Goal: Task Accomplishment & Management: Use online tool/utility

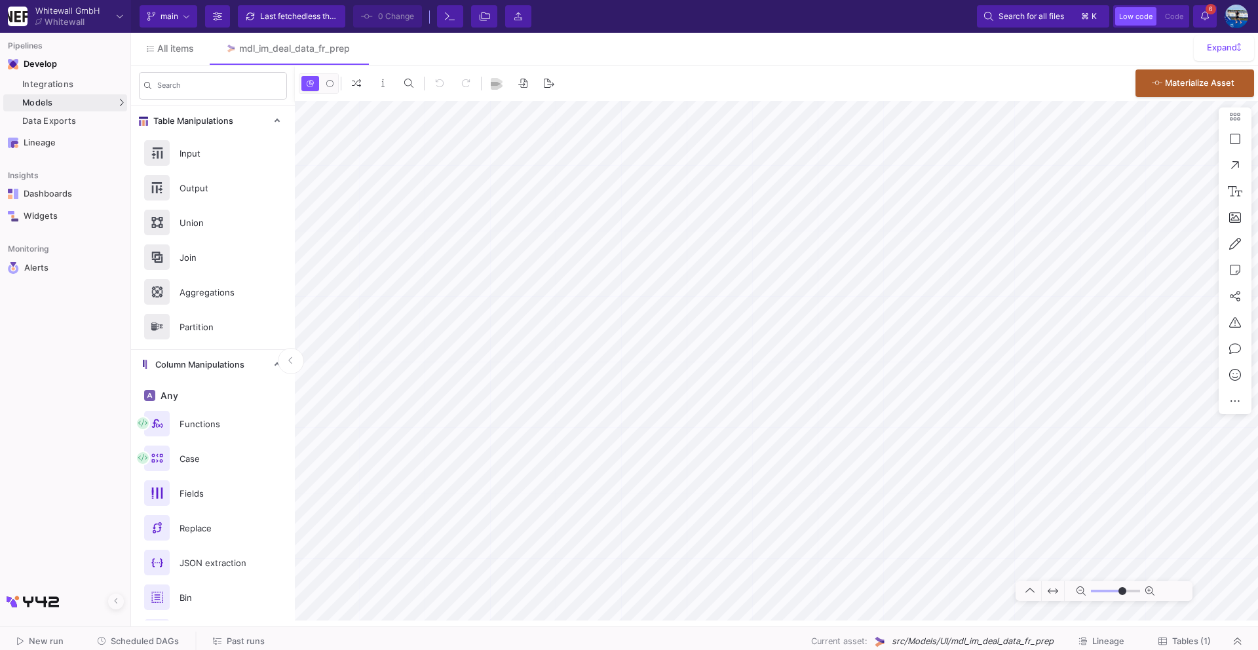
type input "0"
click at [165, 638] on span "Scheduled DAGs" at bounding box center [145, 641] width 68 height 10
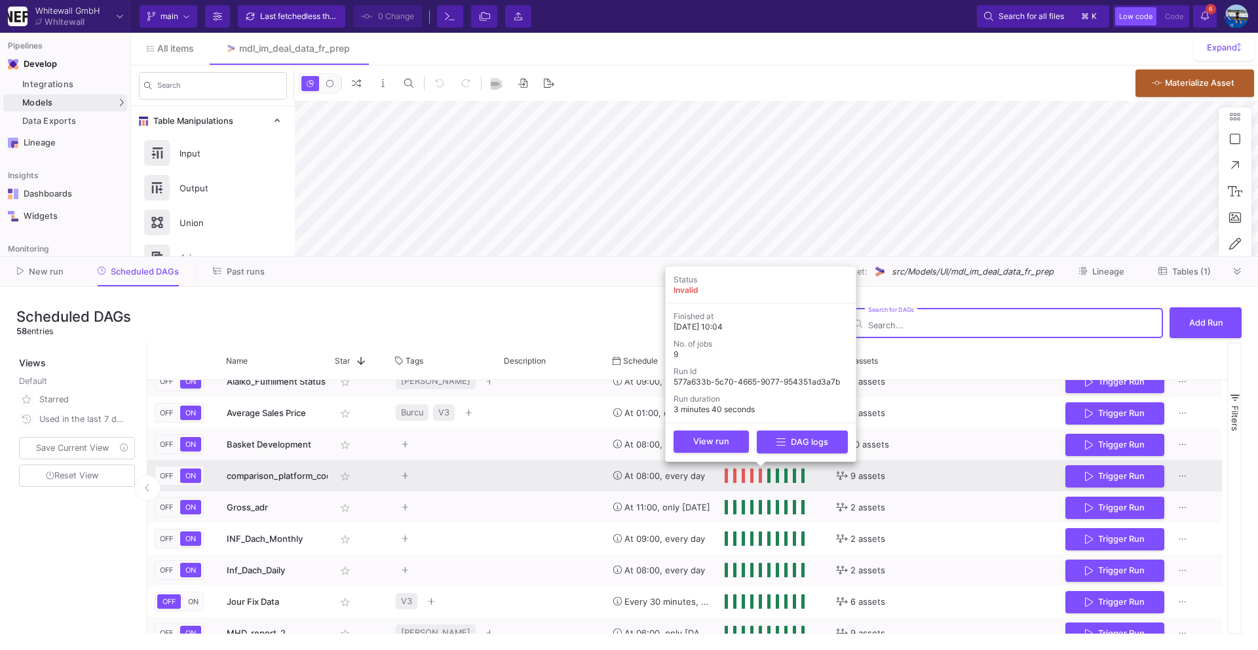
scroll to position [67, 0]
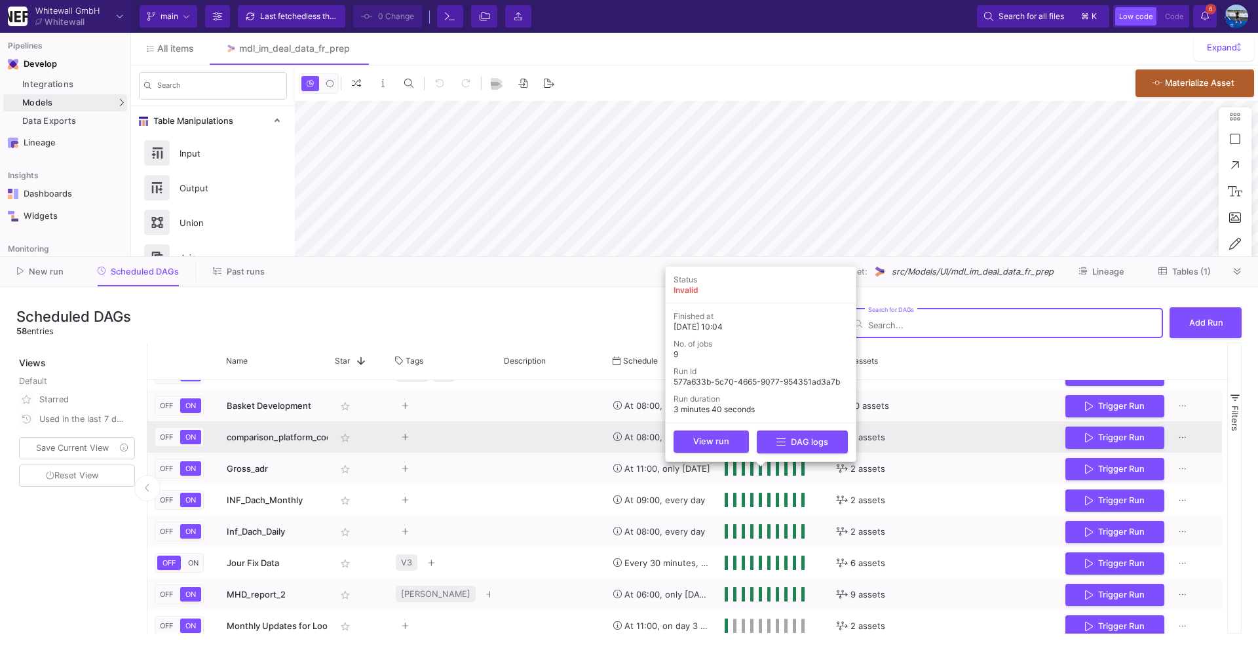
type input "0"
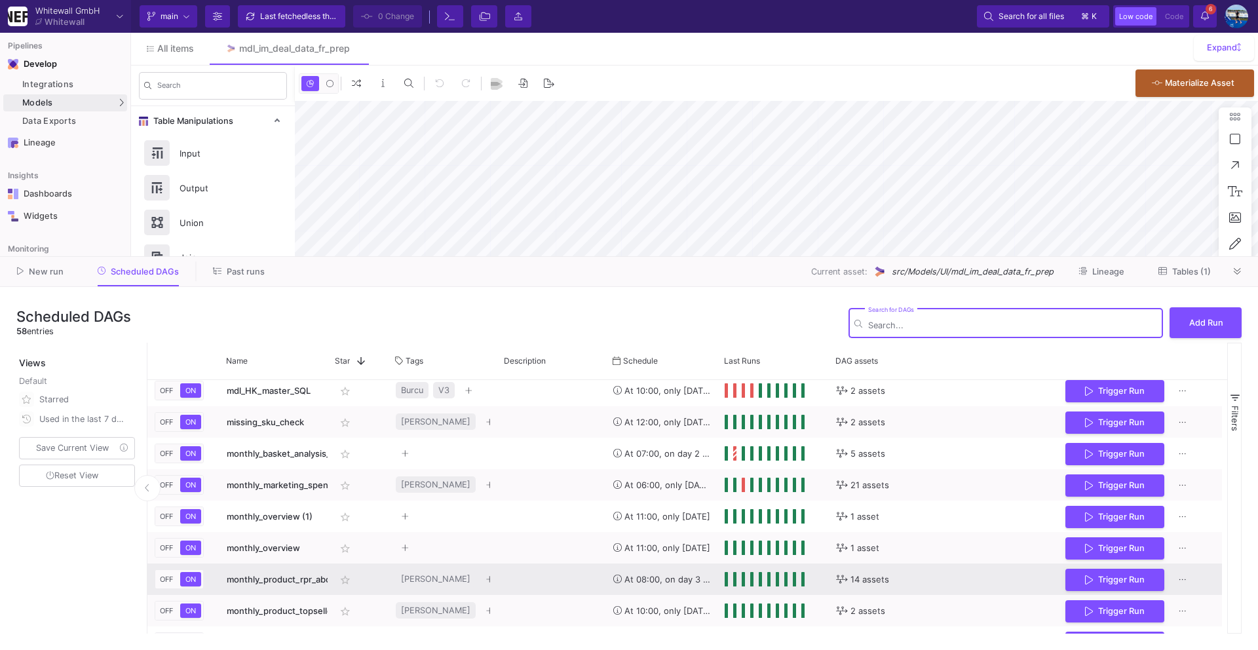
scroll to position [1571, 0]
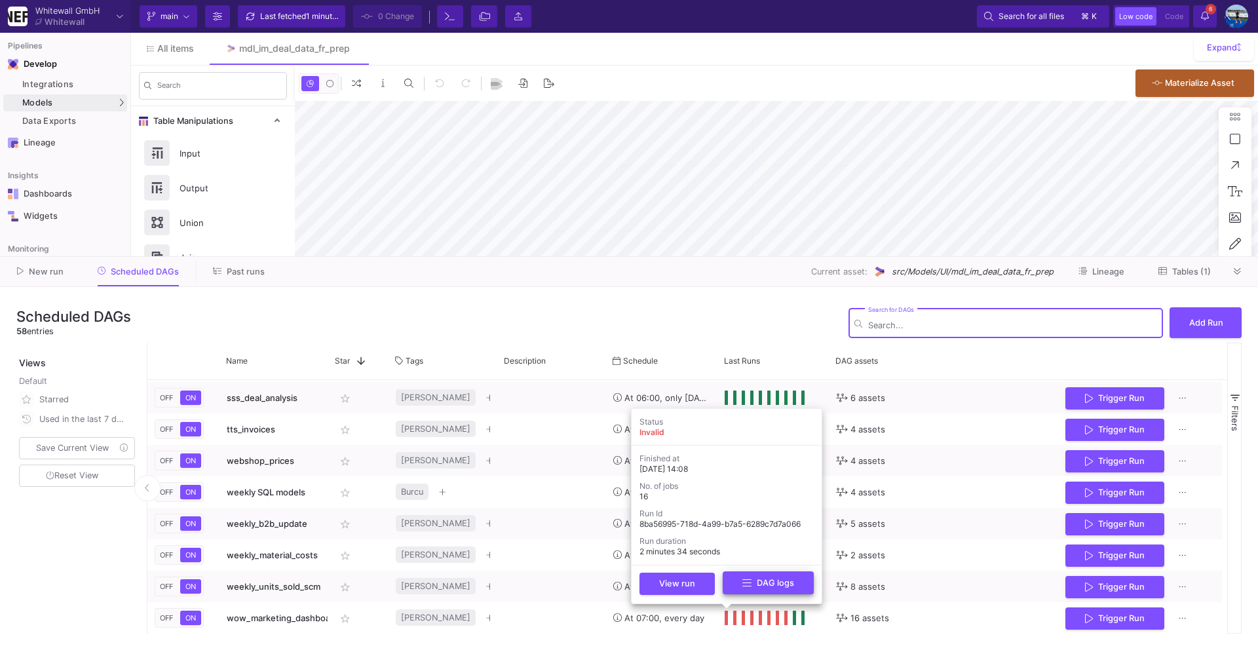
click at [744, 590] on button "DAG logs" at bounding box center [768, 582] width 91 height 23
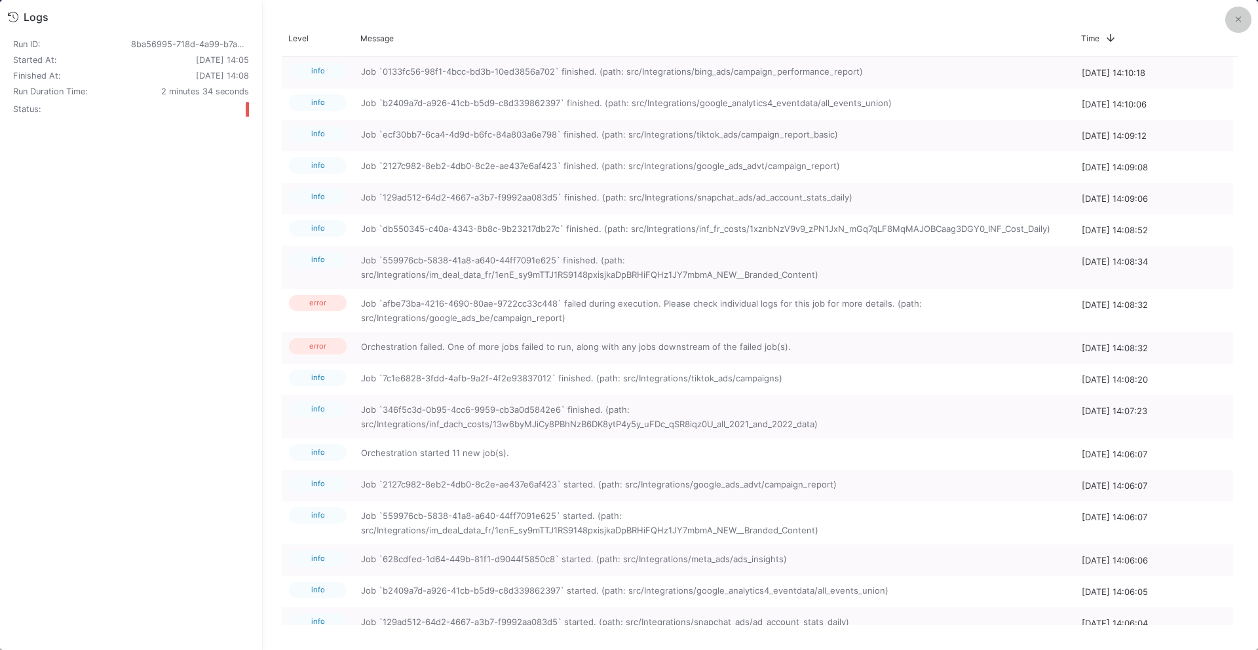
click at [1236, 23] on icon at bounding box center [1238, 19] width 5 height 9
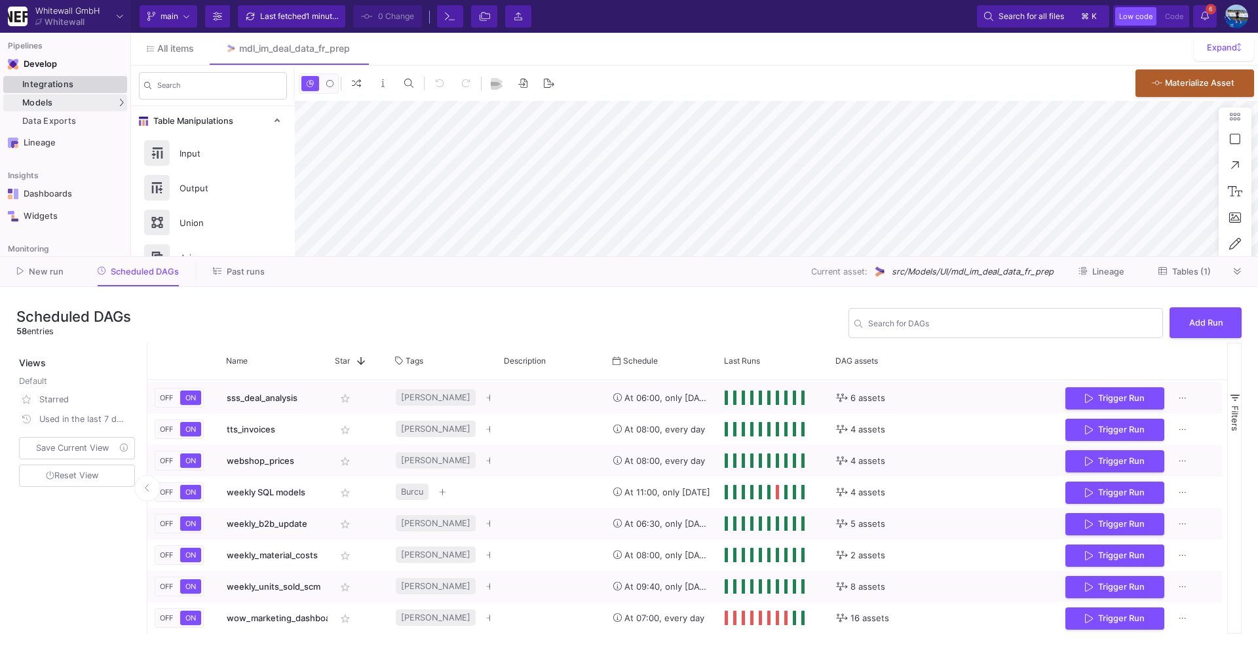
click at [67, 86] on div "Integrations" at bounding box center [73, 84] width 102 height 10
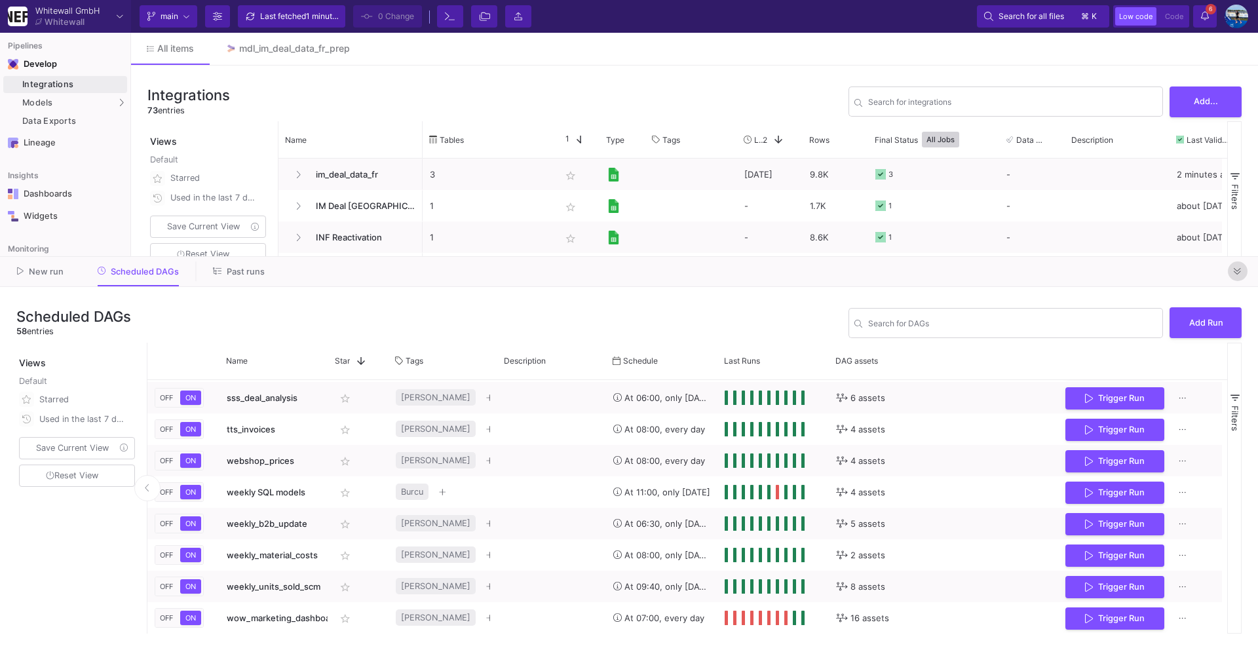
click at [1233, 267] on button at bounding box center [1238, 271] width 20 height 20
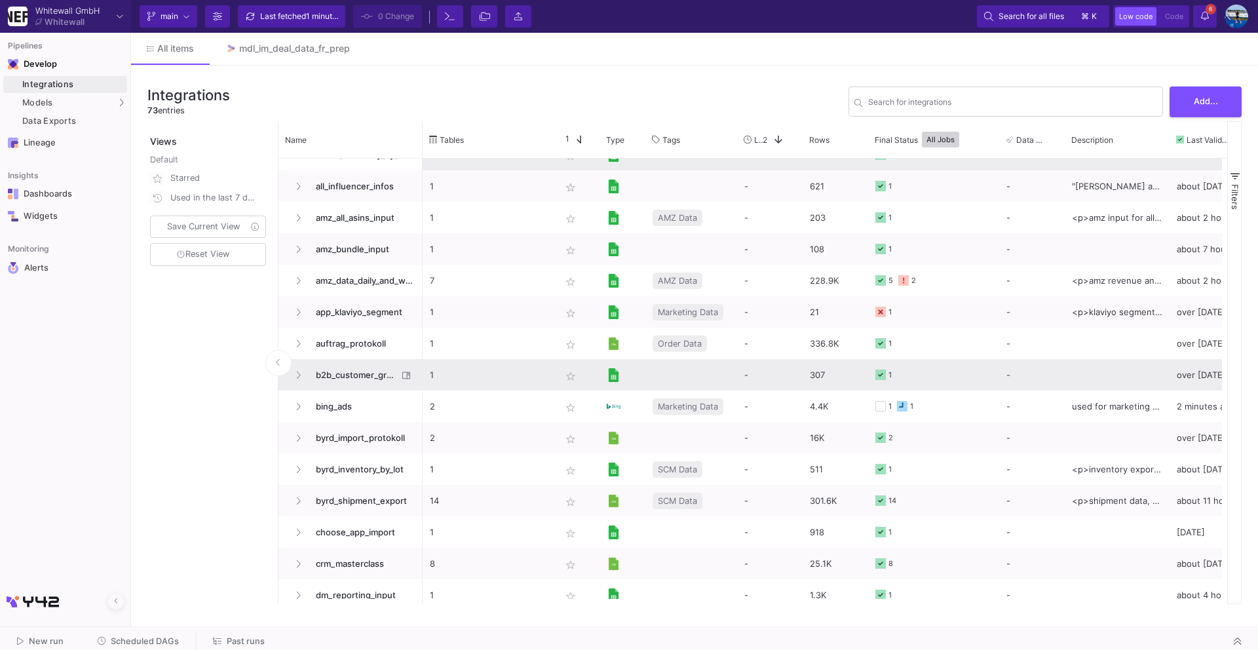
scroll to position [266, 0]
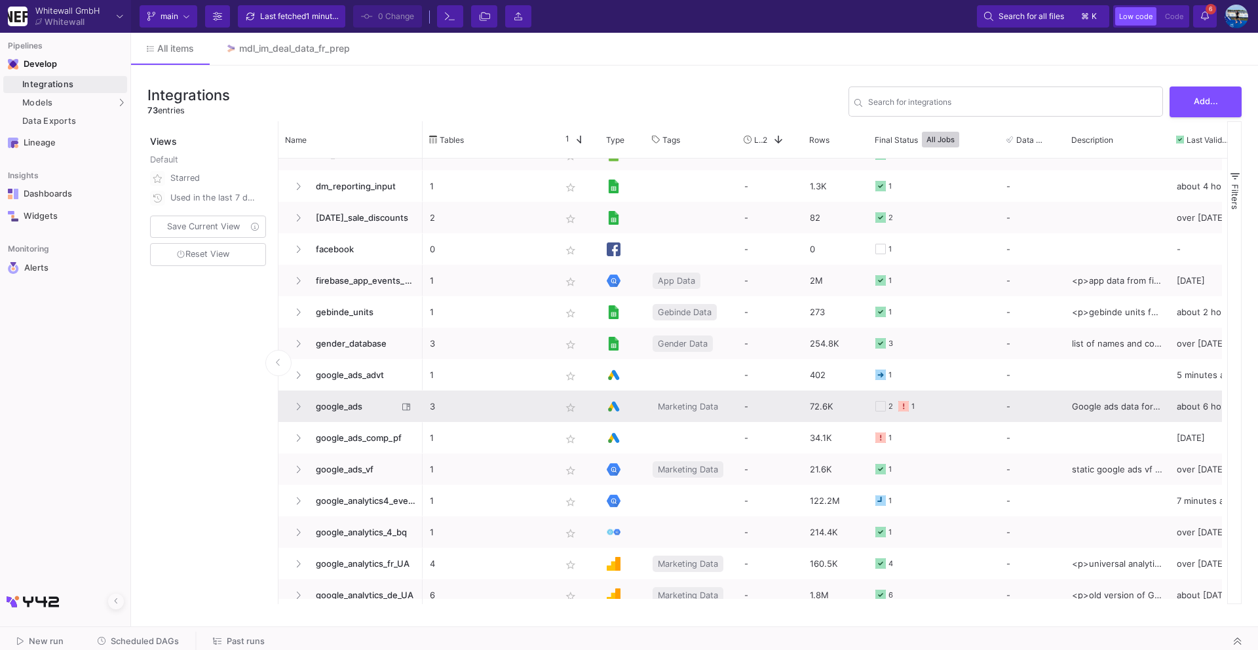
click at [351, 401] on span "google_ads" at bounding box center [353, 406] width 90 height 31
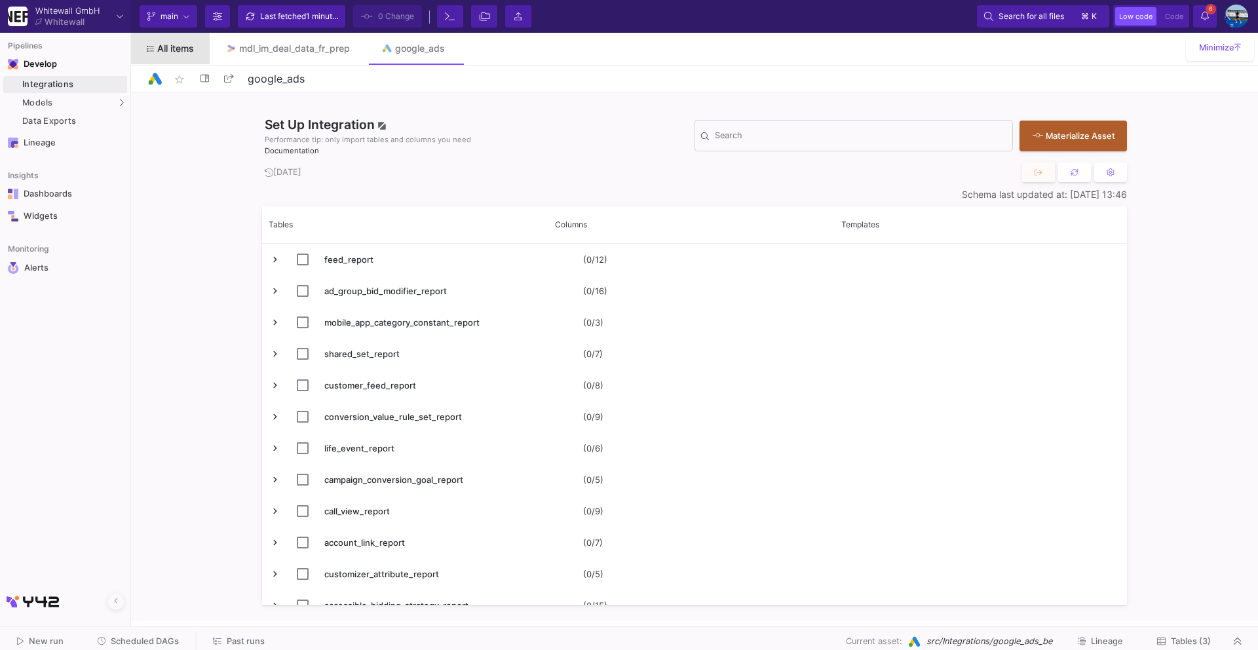
click at [176, 48] on span "All items" at bounding box center [175, 48] width 37 height 10
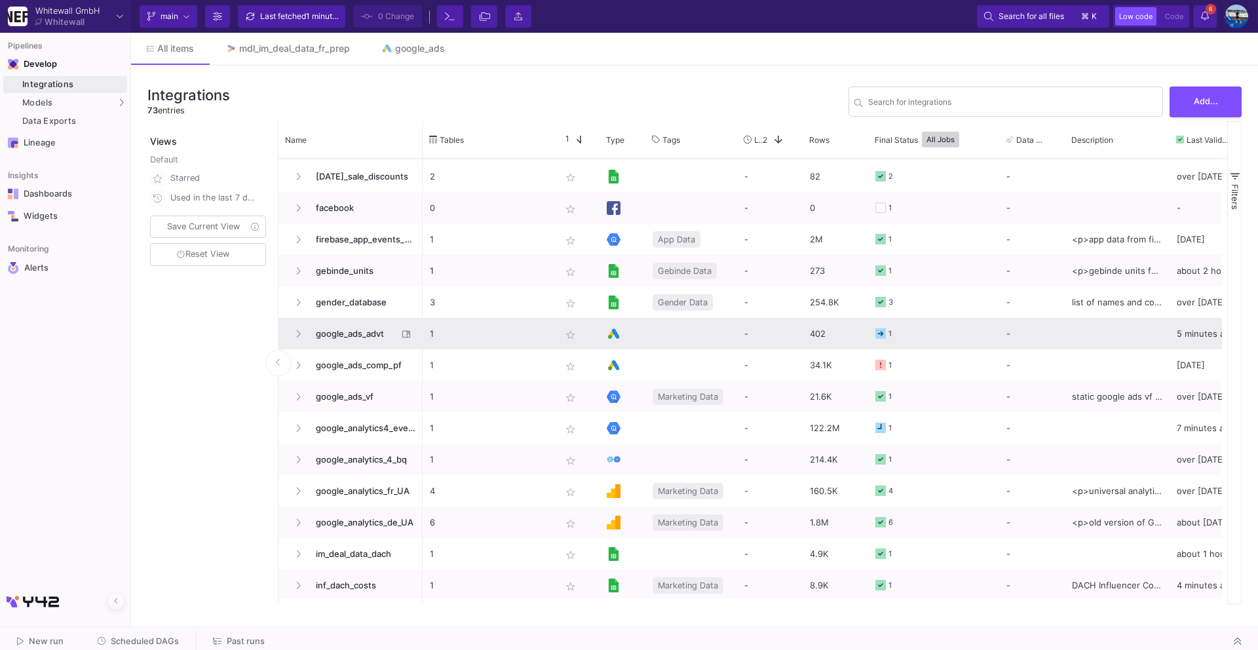
click at [351, 330] on span "google_ads_advt" at bounding box center [353, 333] width 90 height 31
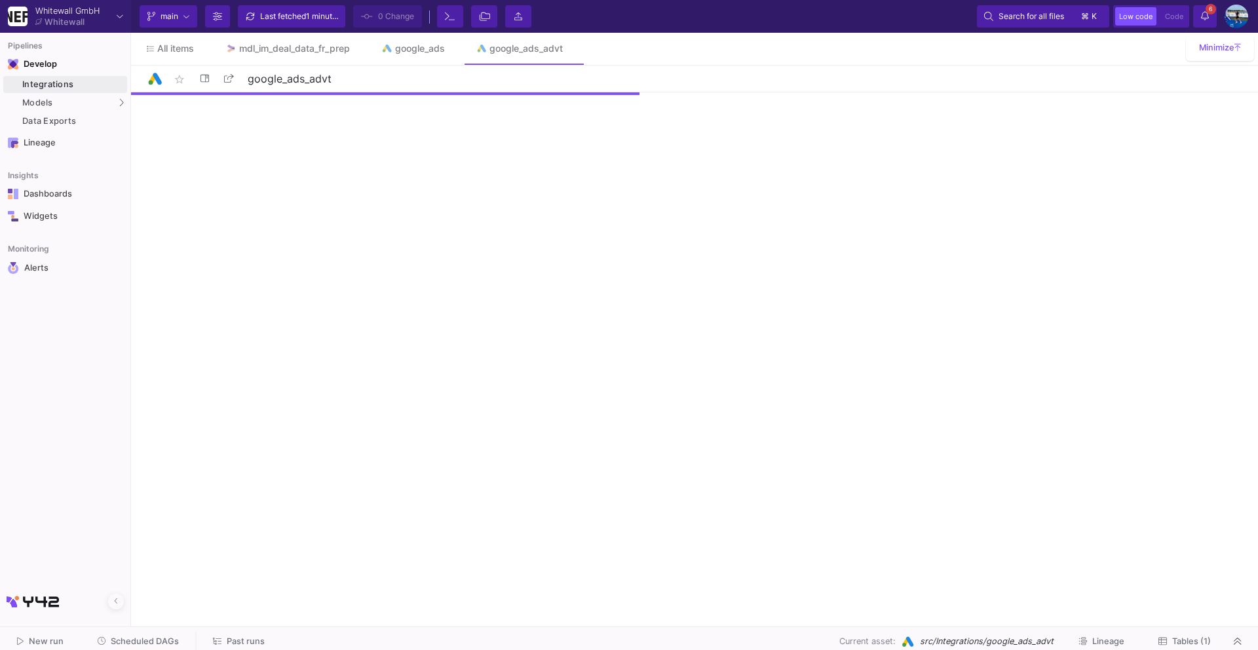
click at [1201, 636] on span "Tables (1)" at bounding box center [1191, 641] width 39 height 10
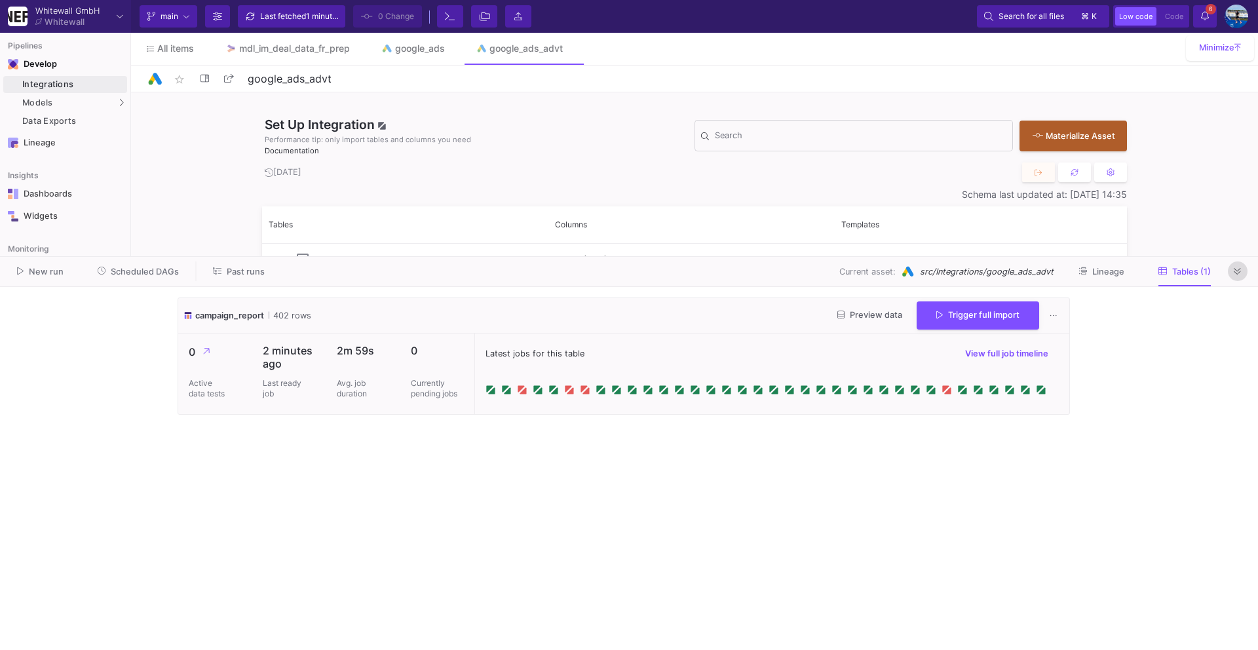
click at [1238, 267] on icon at bounding box center [1237, 271] width 7 height 9
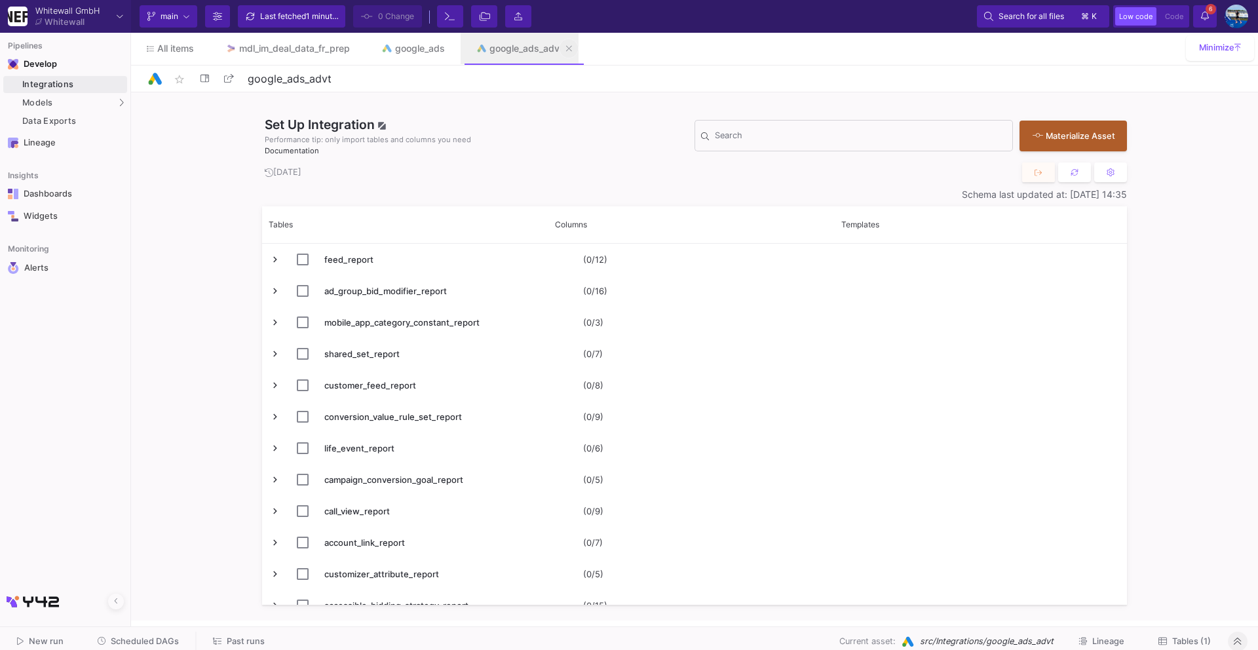
click at [570, 50] on icon at bounding box center [569, 48] width 6 height 9
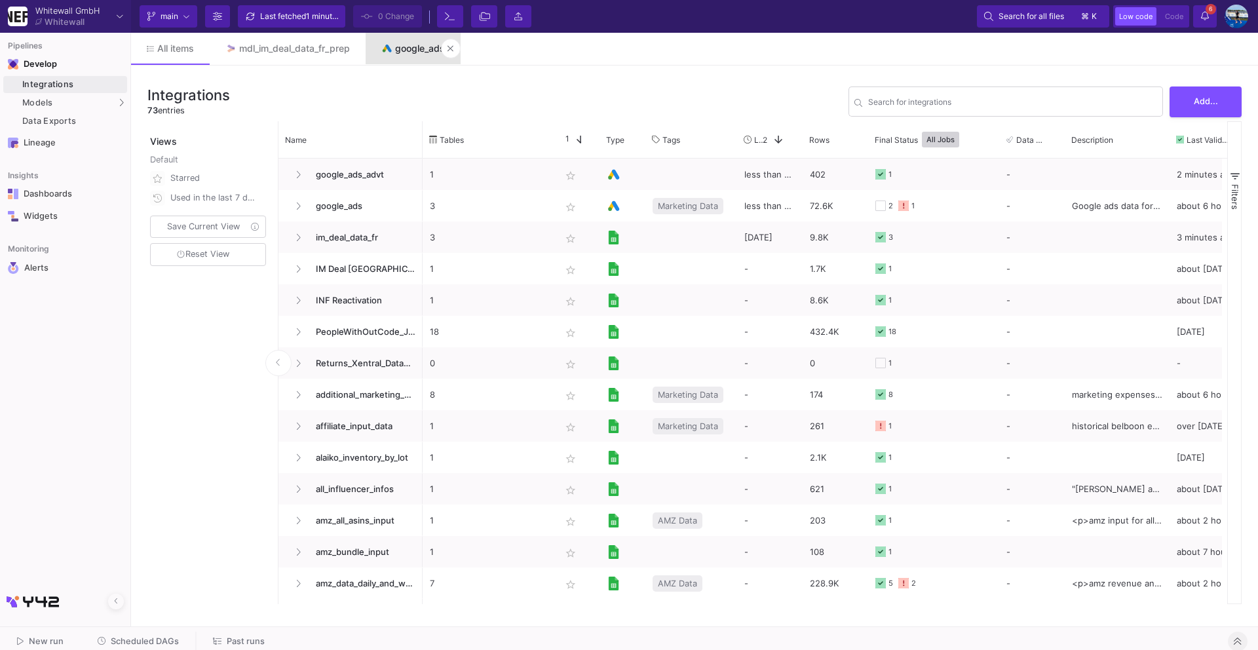
click at [409, 55] on link "google_ads" at bounding box center [413, 48] width 95 height 31
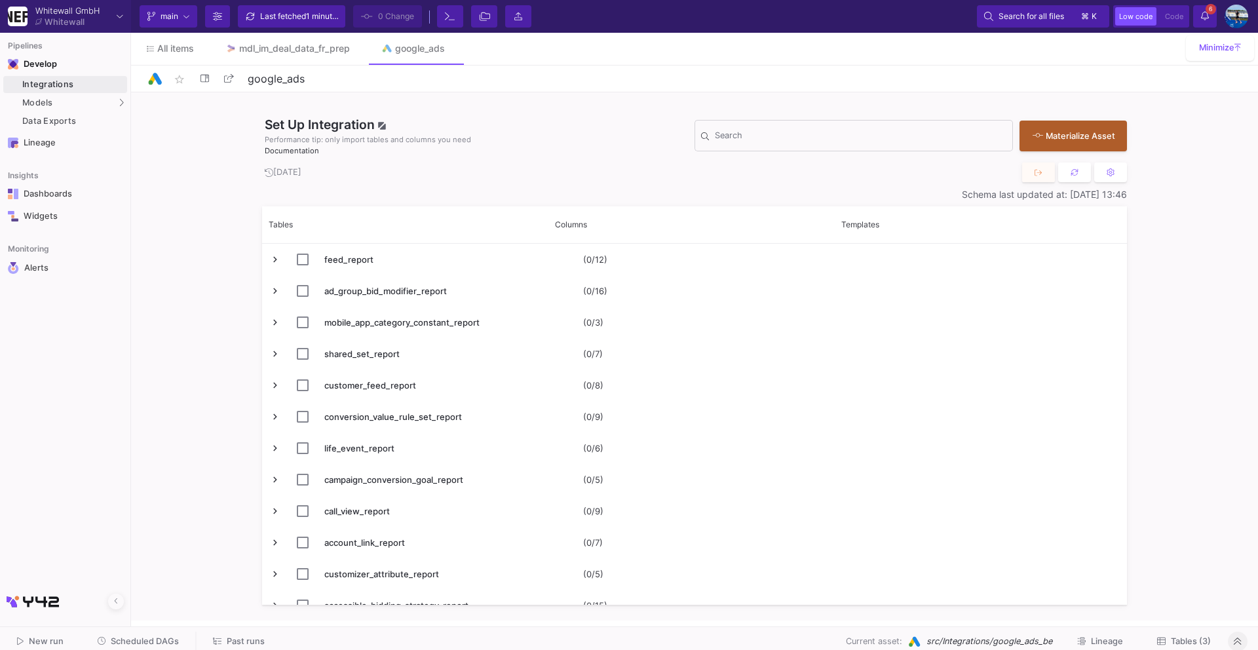
click at [1188, 632] on button "Tables (3)" at bounding box center [1183, 642] width 85 height 20
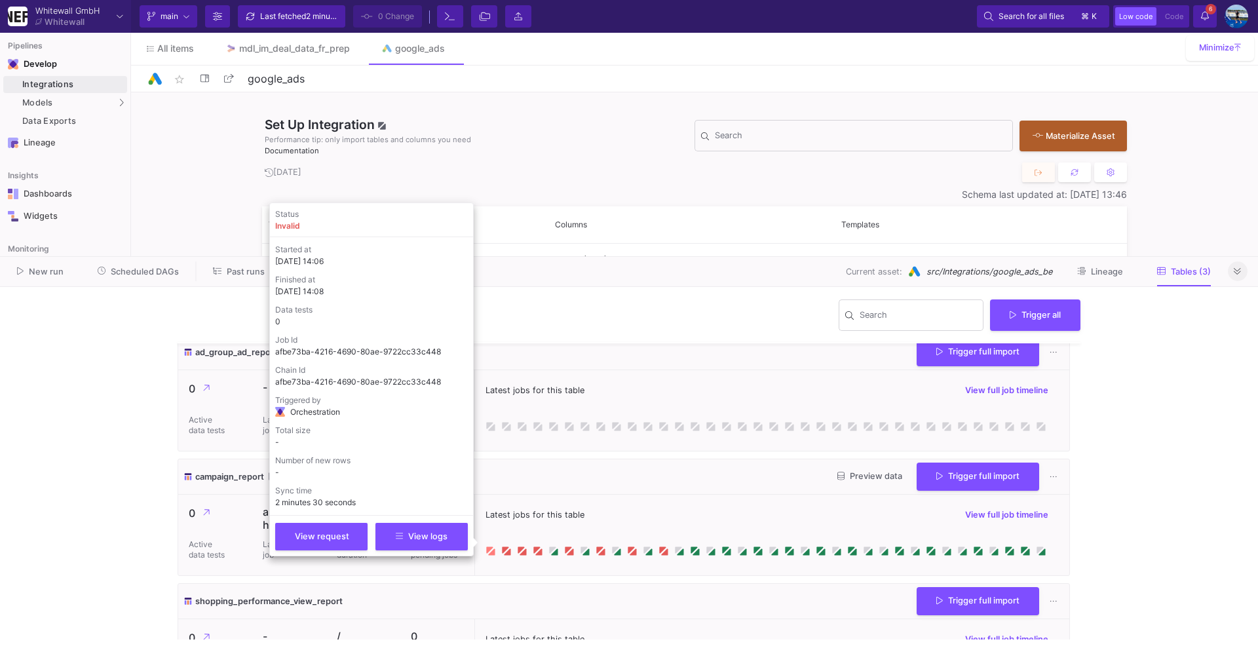
click at [488, 550] on icon at bounding box center [489, 549] width 7 height 7
click at [437, 538] on span "View logs" at bounding box center [422, 535] width 52 height 10
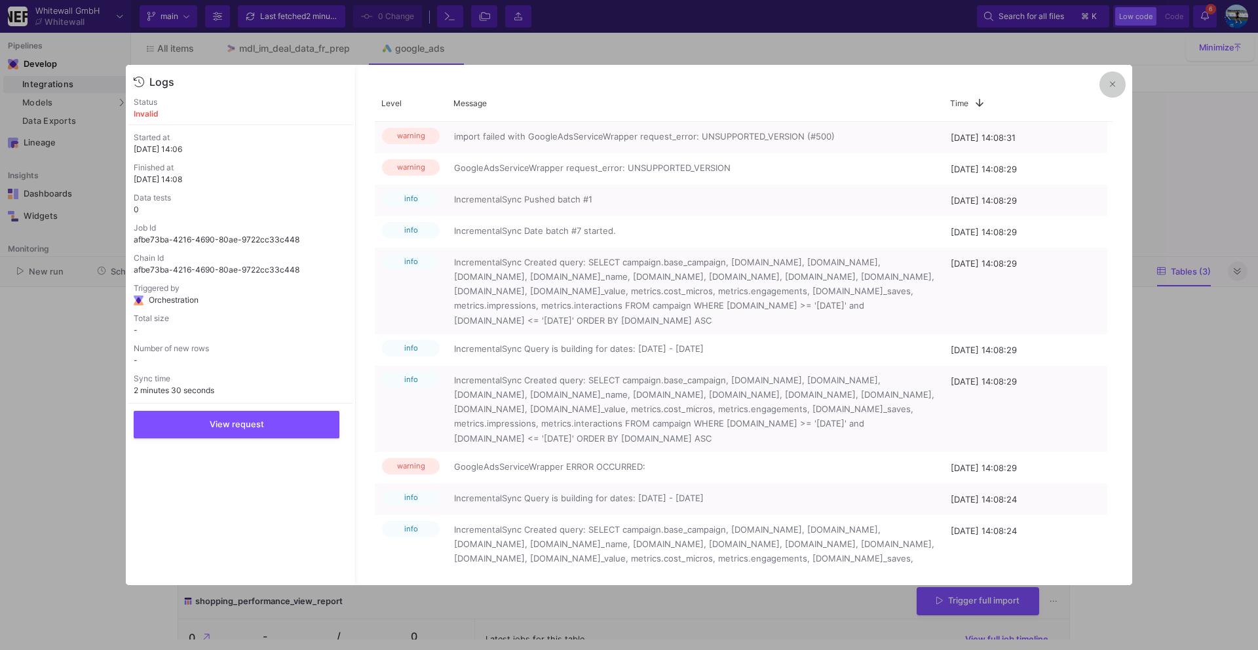
click at [1107, 86] on button at bounding box center [1113, 84] width 26 height 26
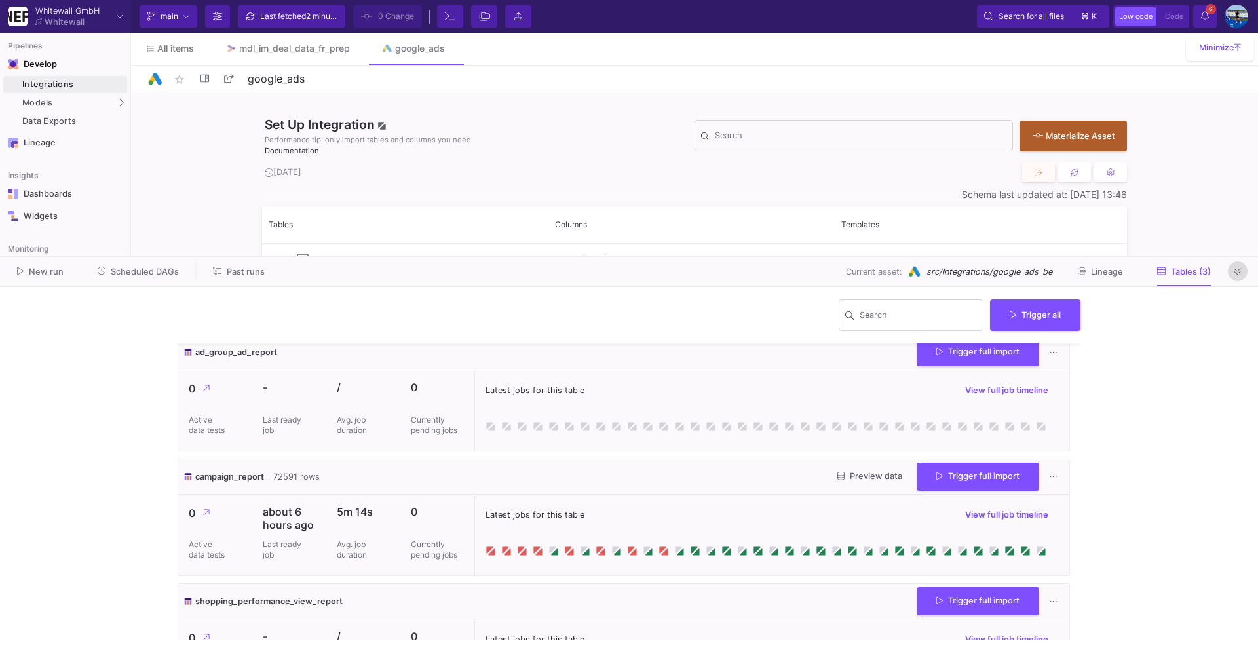
click at [1239, 275] on icon at bounding box center [1237, 271] width 7 height 9
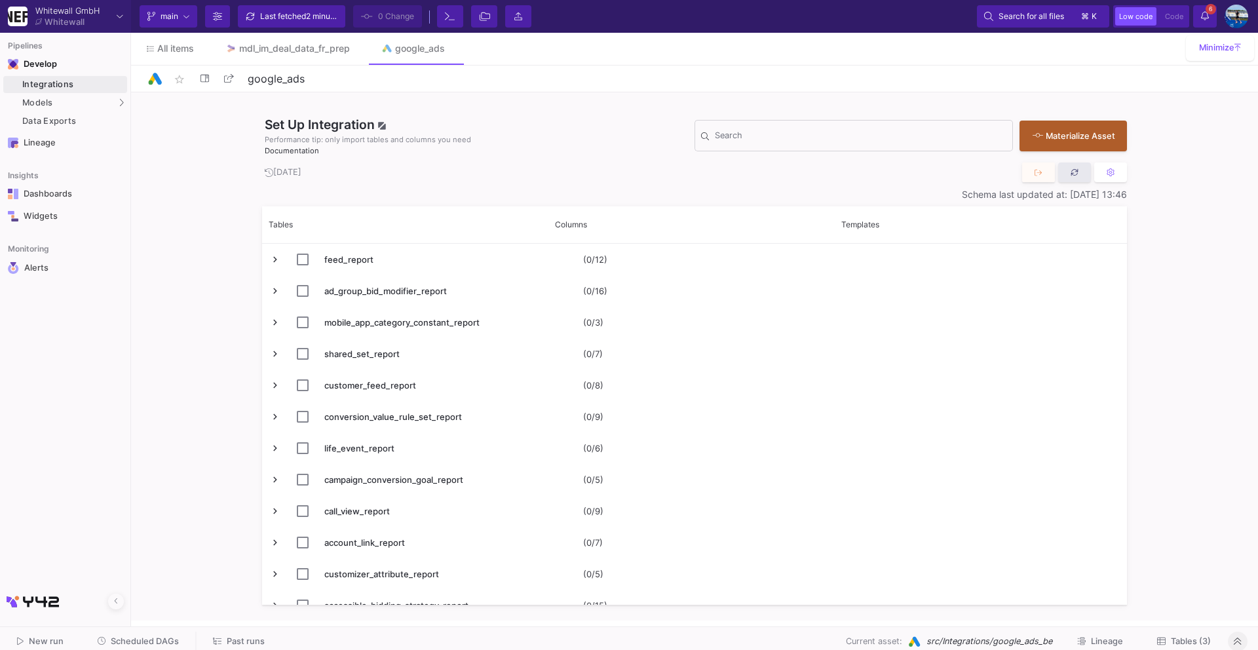
click at [1068, 178] on button at bounding box center [1074, 173] width 33 height 20
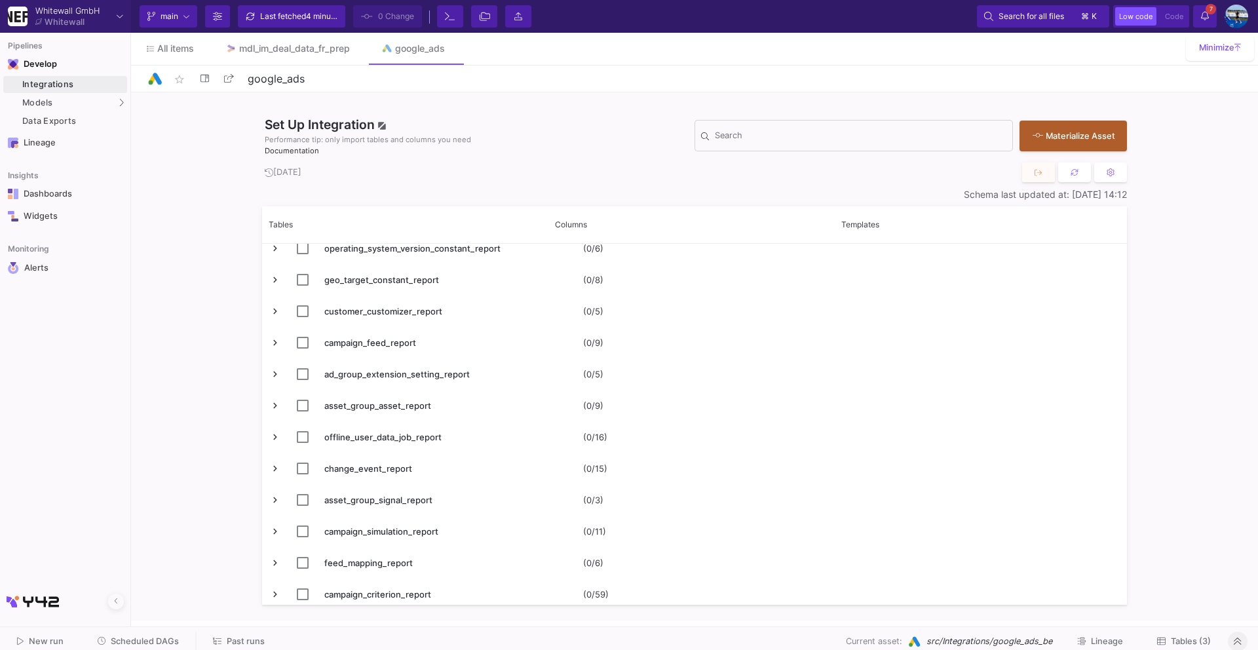
scroll to position [1381, 0]
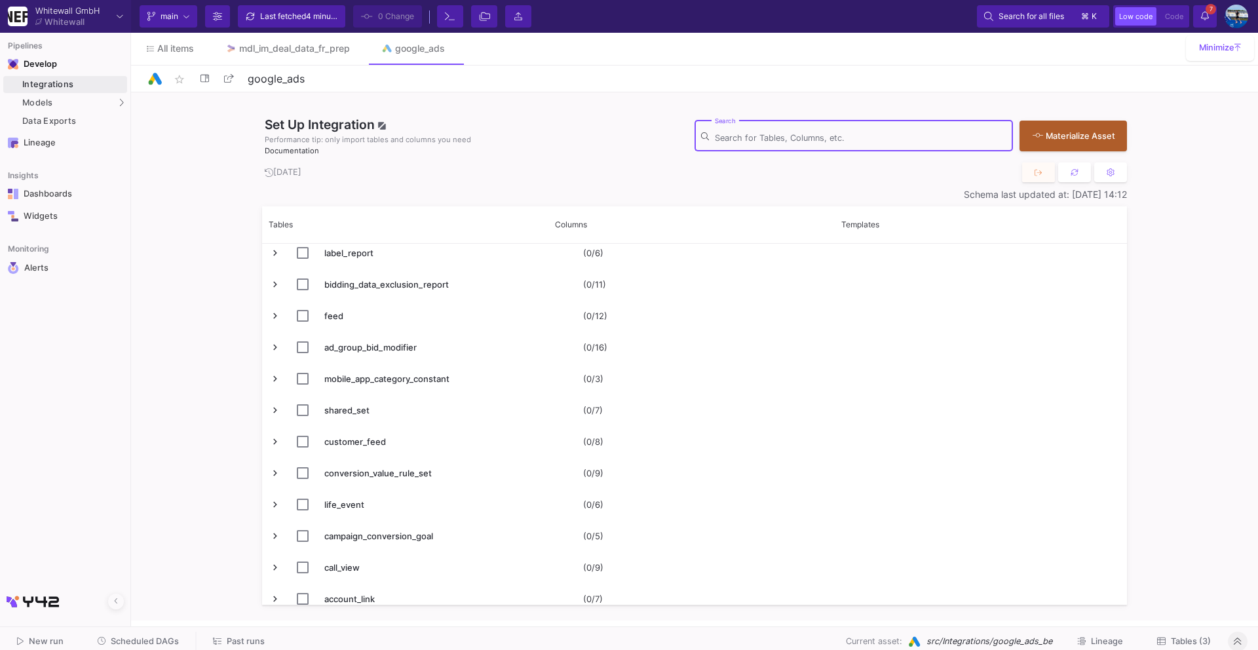
click at [811, 138] on input "Search" at bounding box center [861, 138] width 292 height 10
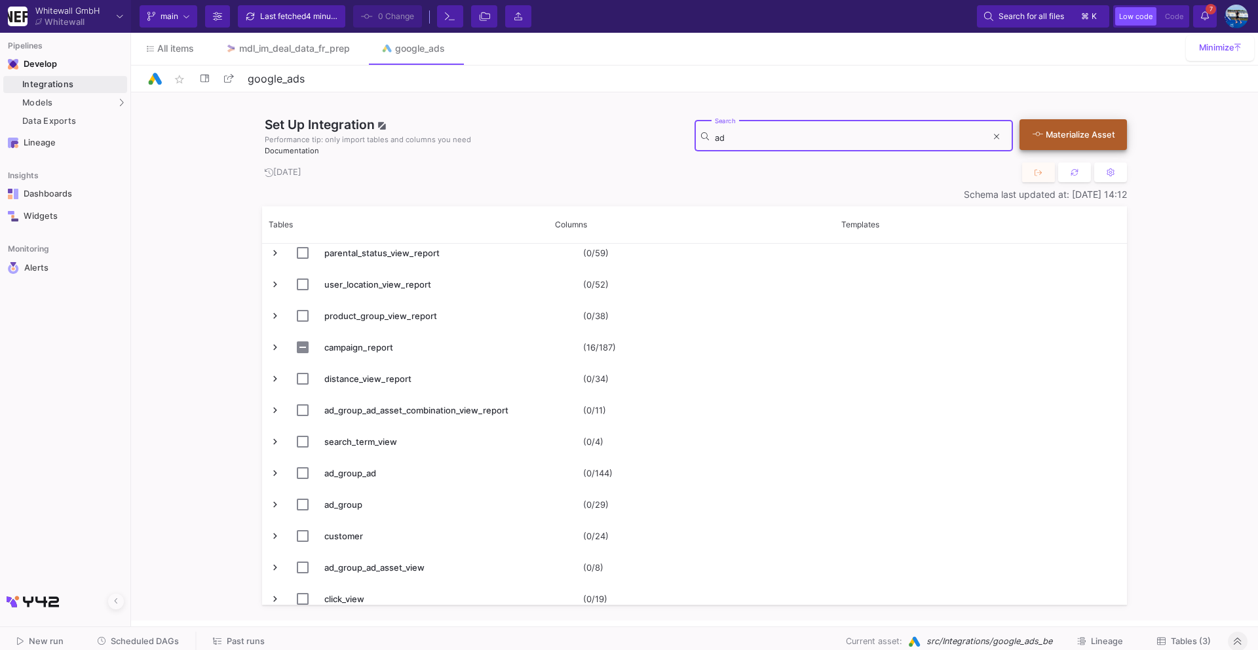
type input "ad"
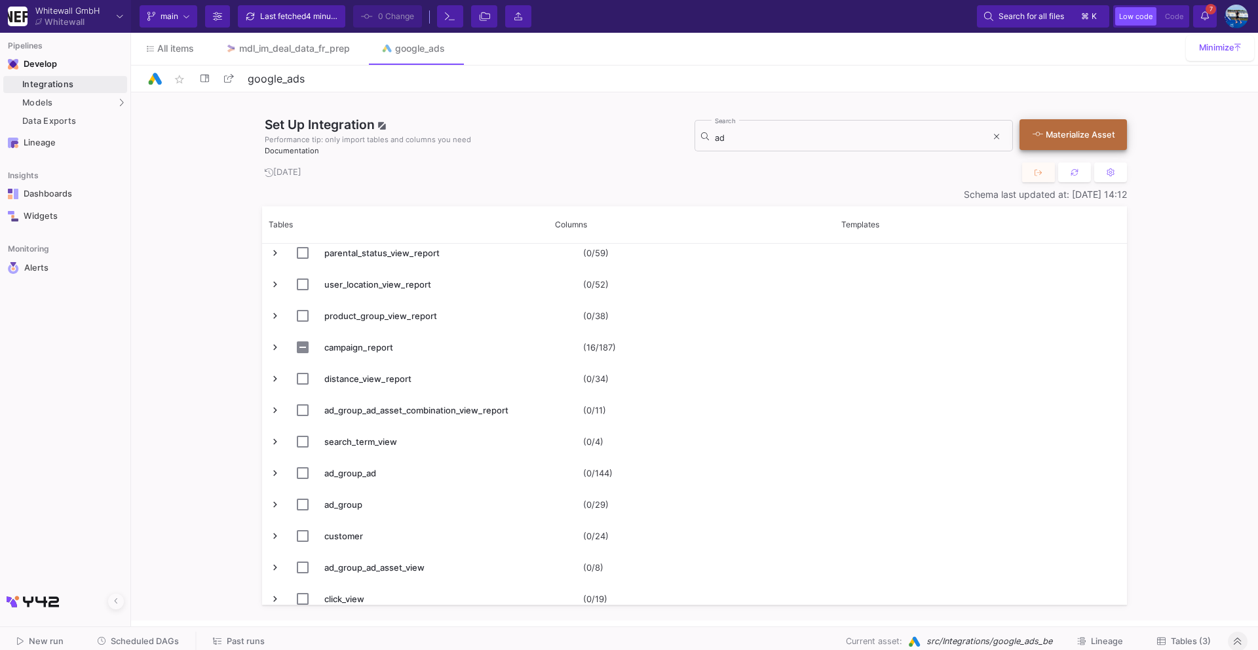
click at [1067, 136] on div "Materialize Asset" at bounding box center [1070, 134] width 75 height 12
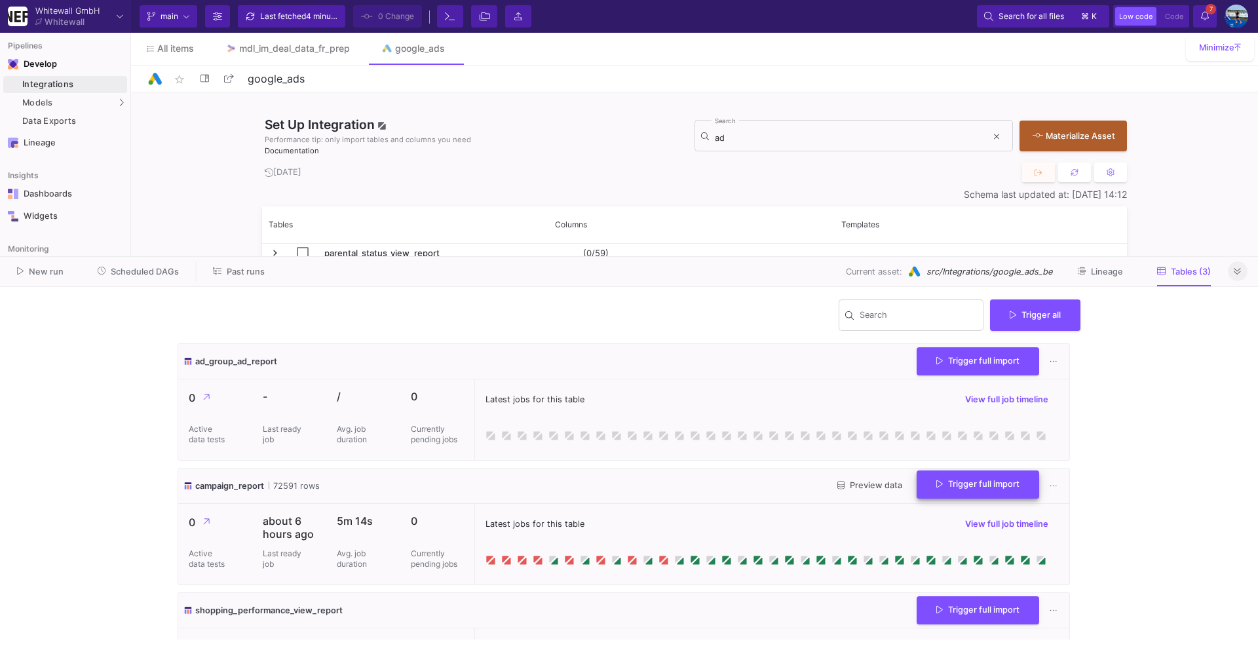
click at [936, 483] on icon at bounding box center [939, 483] width 7 height 7
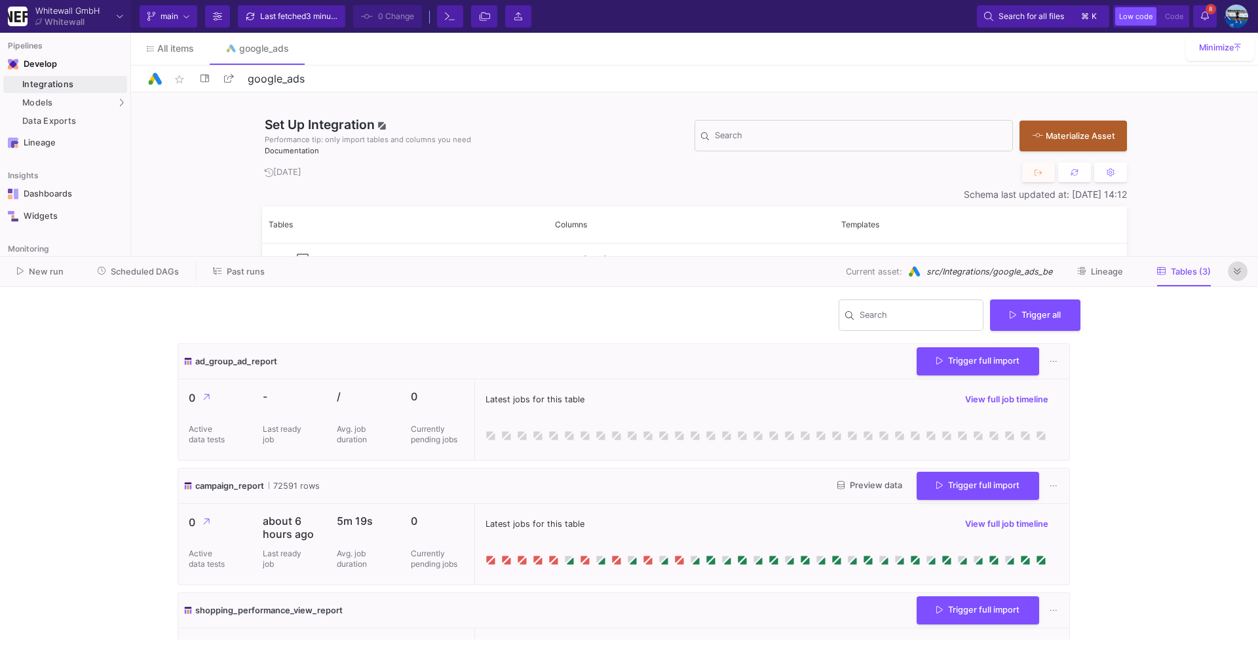
click at [1236, 271] on icon at bounding box center [1237, 271] width 7 height 9
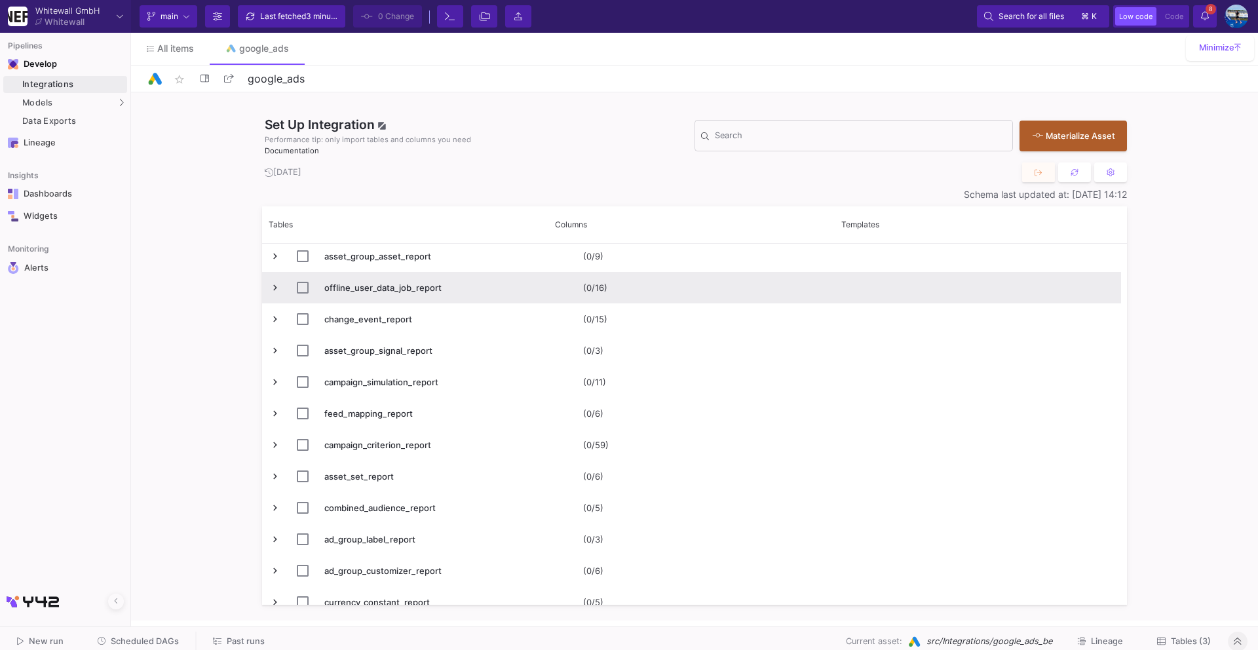
scroll to position [1430, 0]
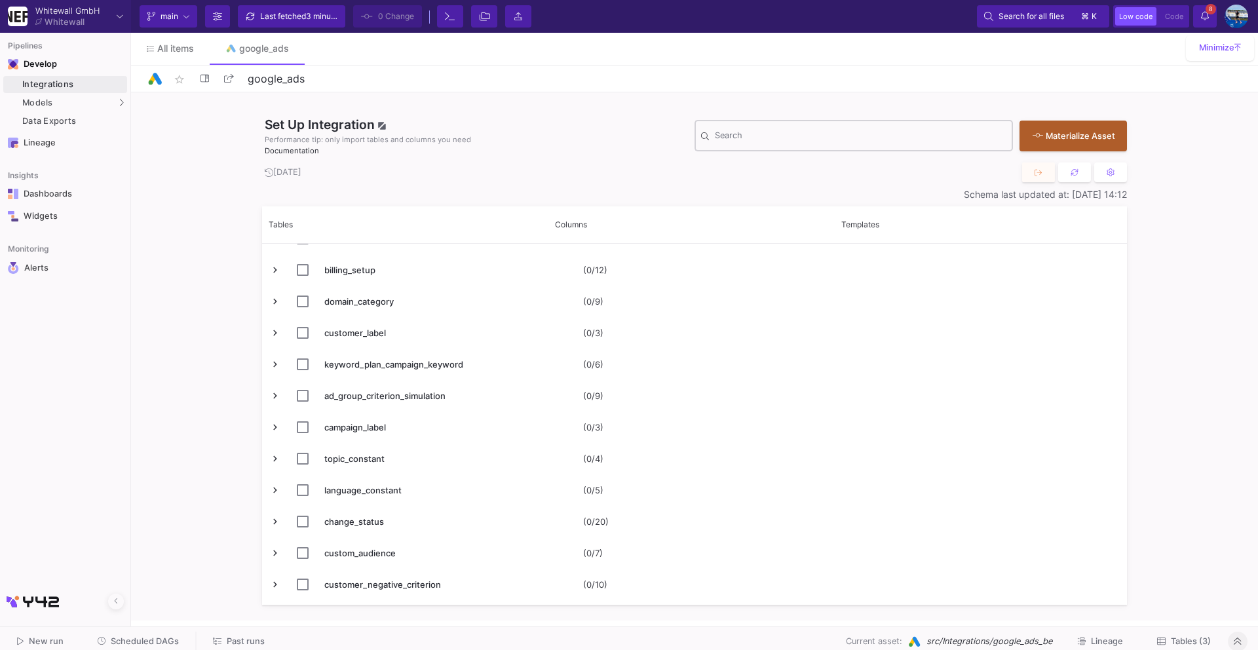
click at [851, 143] on div "Search" at bounding box center [861, 135] width 292 height 34
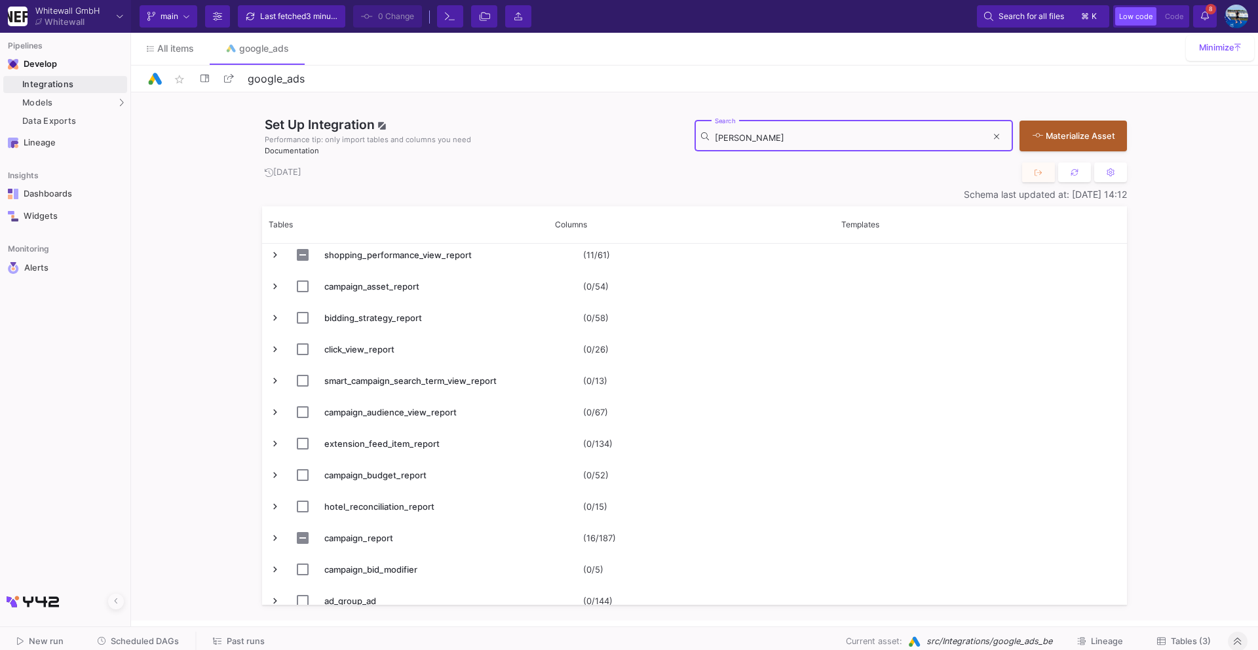
type input "campa"
click at [1170, 634] on button "Tables (3)" at bounding box center [1183, 642] width 85 height 20
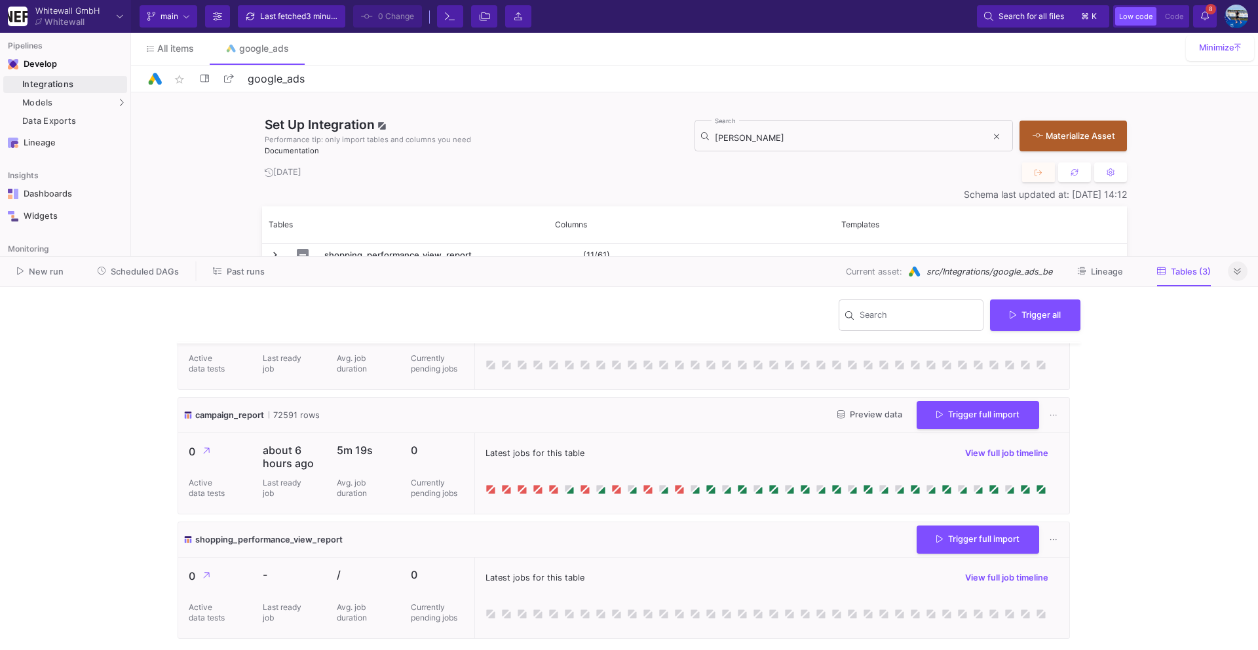
click at [867, 404] on div "Preview data Trigger full import" at bounding box center [945, 415] width 237 height 28
click at [867, 407] on button "Preview data" at bounding box center [870, 415] width 86 height 20
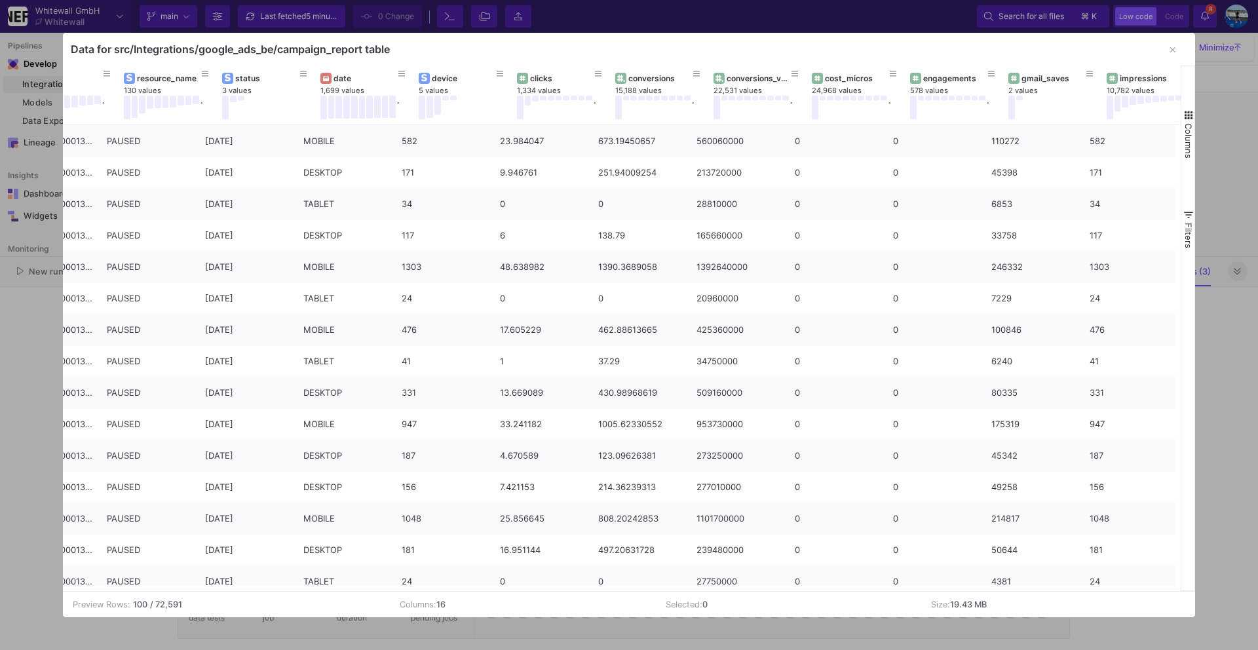
scroll to position [0, 460]
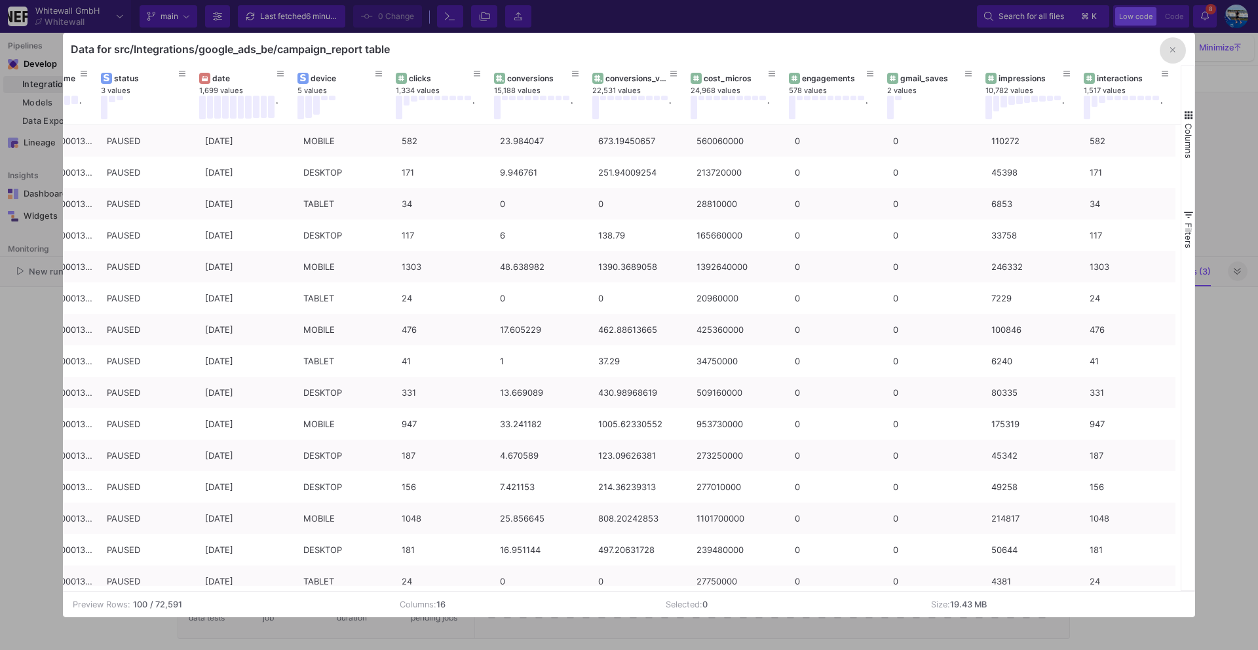
click at [1176, 51] on button "button" at bounding box center [1173, 50] width 26 height 26
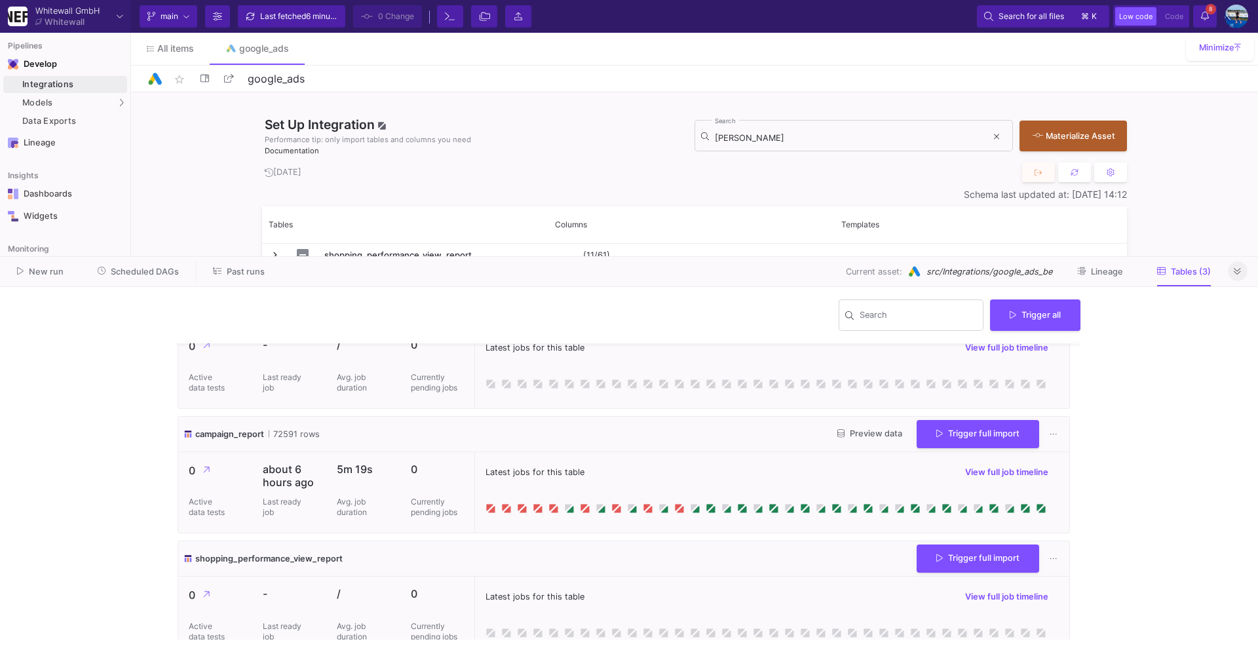
scroll to position [0, 0]
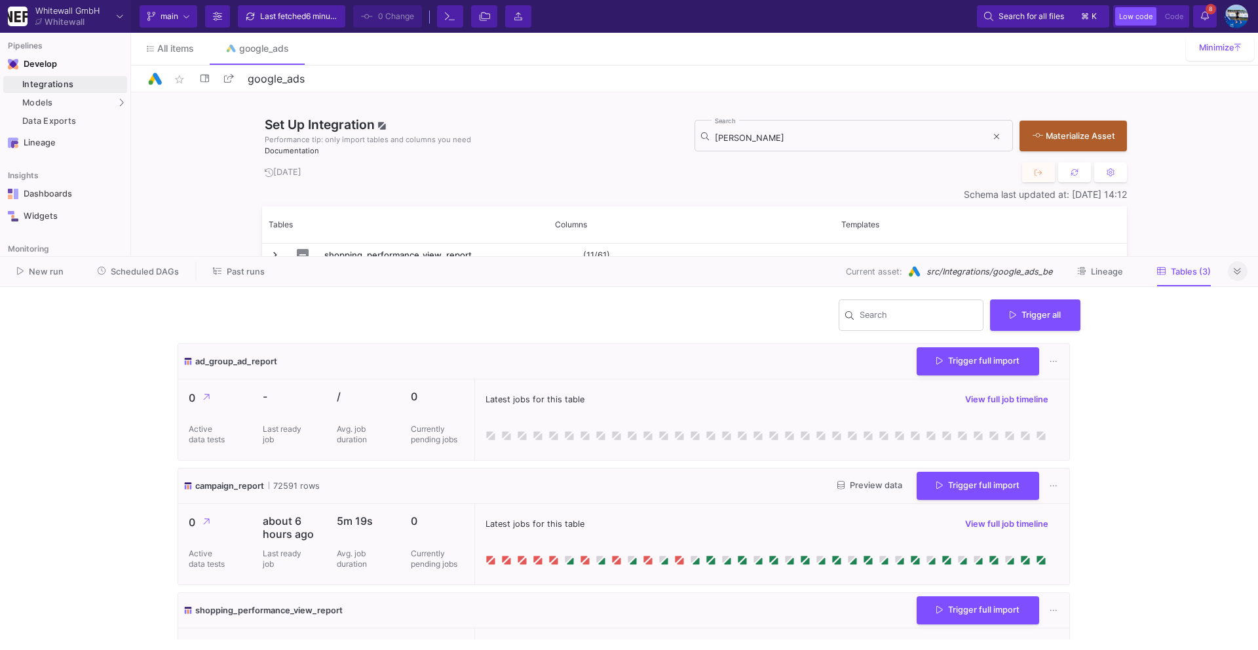
click at [1240, 274] on icon at bounding box center [1237, 271] width 7 height 9
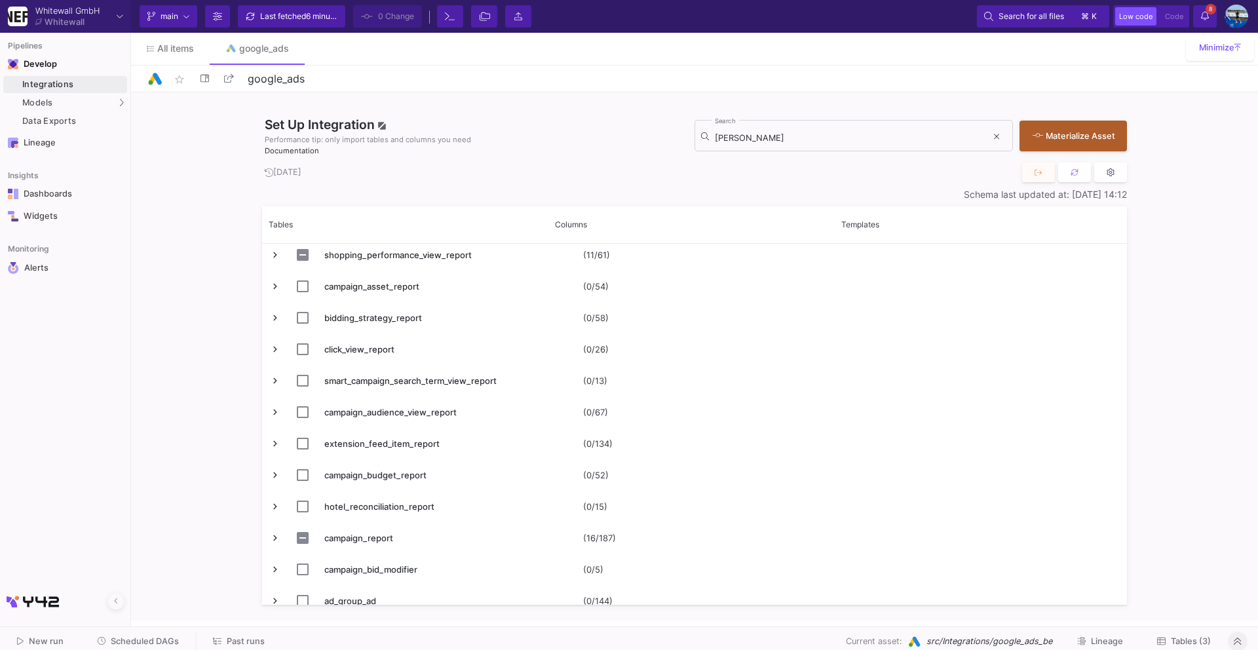
click at [1115, 178] on button at bounding box center [1110, 173] width 33 height 20
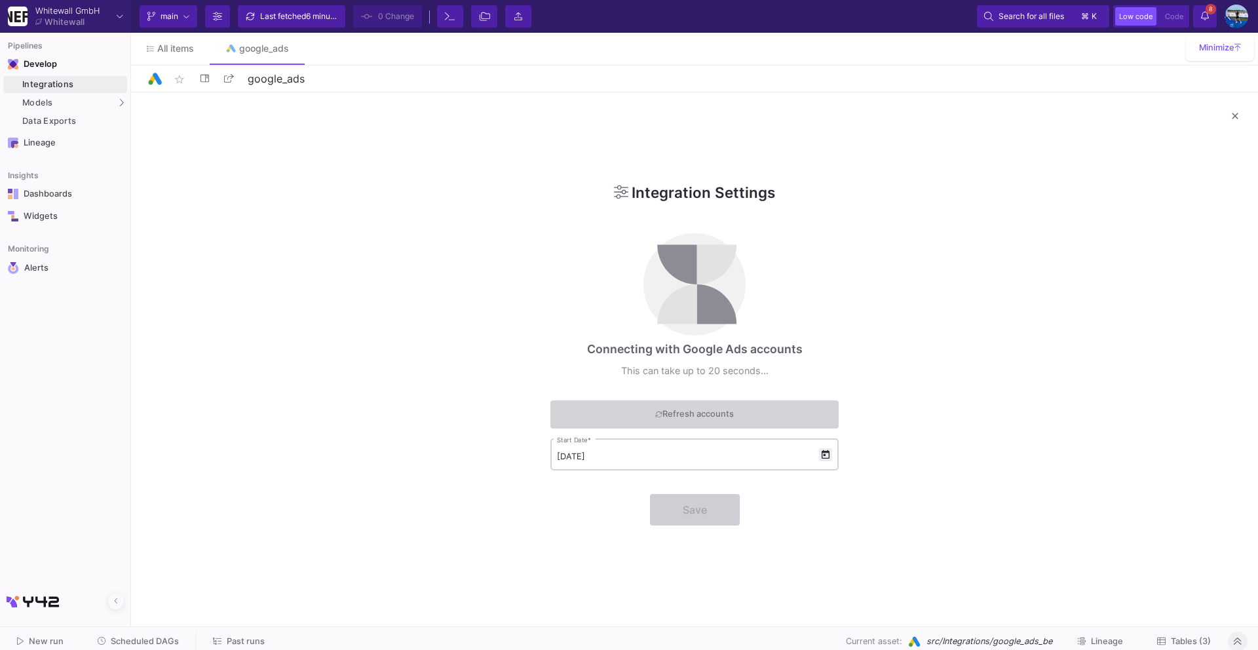
click at [832, 457] on span "Open calendar" at bounding box center [825, 454] width 13 height 13
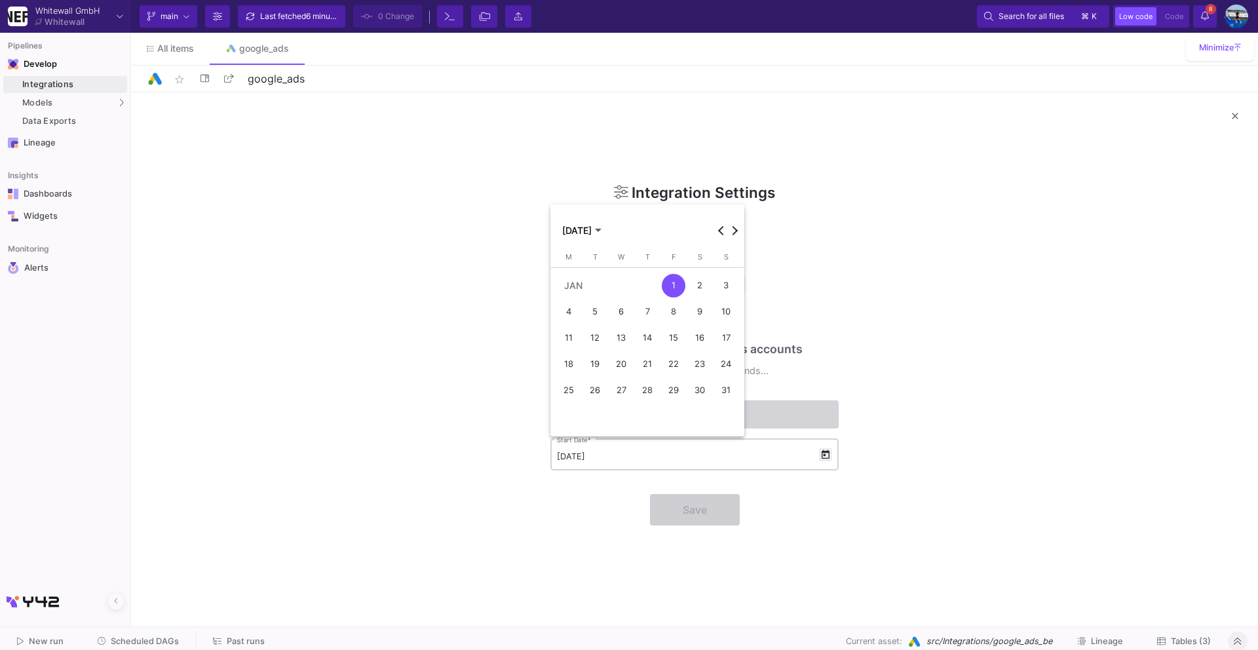
click at [832, 457] on div at bounding box center [629, 325] width 1258 height 650
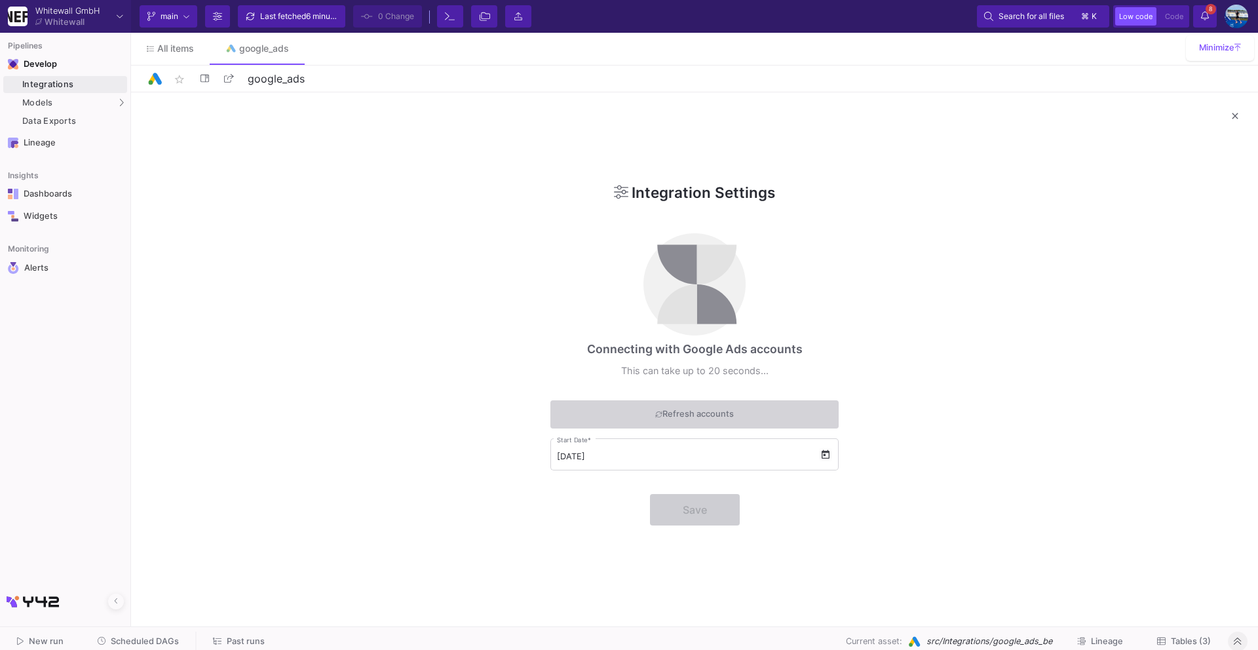
click at [806, 415] on button "Refresh accounts" at bounding box center [694, 414] width 288 height 28
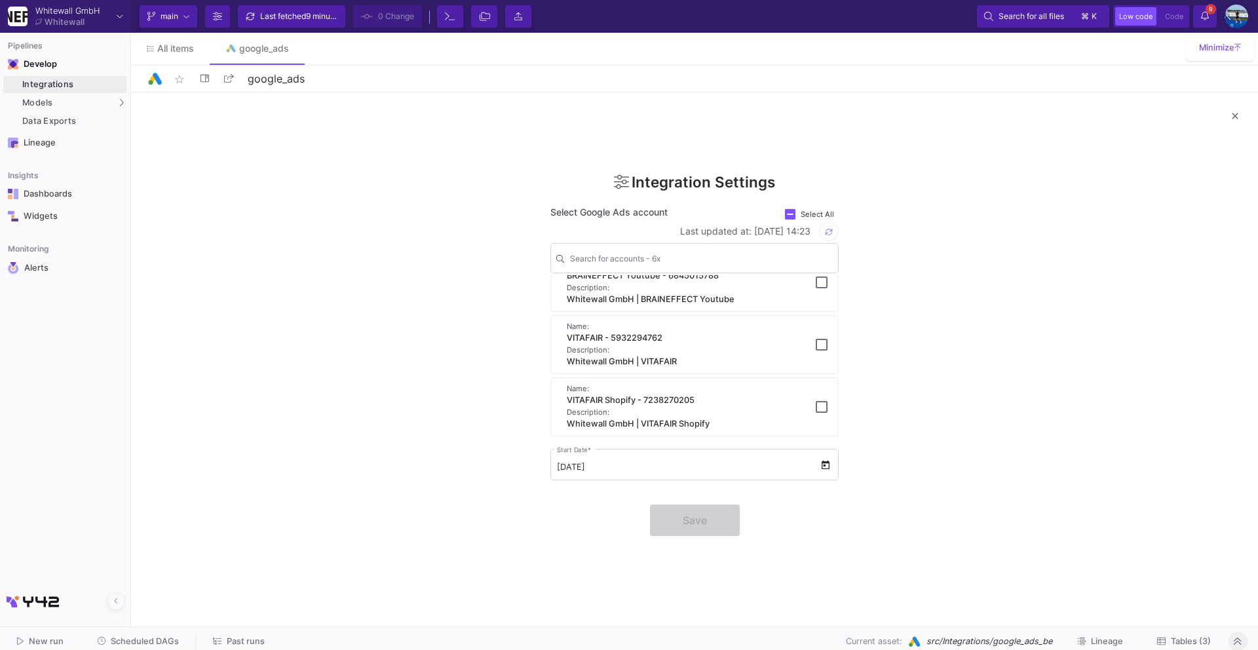
scroll to position [210, 0]
click at [717, 527] on div "Save" at bounding box center [694, 523] width 288 height 37
click at [754, 471] on input "01/01/2021" at bounding box center [688, 467] width 263 height 10
click at [824, 461] on span "Open calendar" at bounding box center [825, 465] width 13 height 13
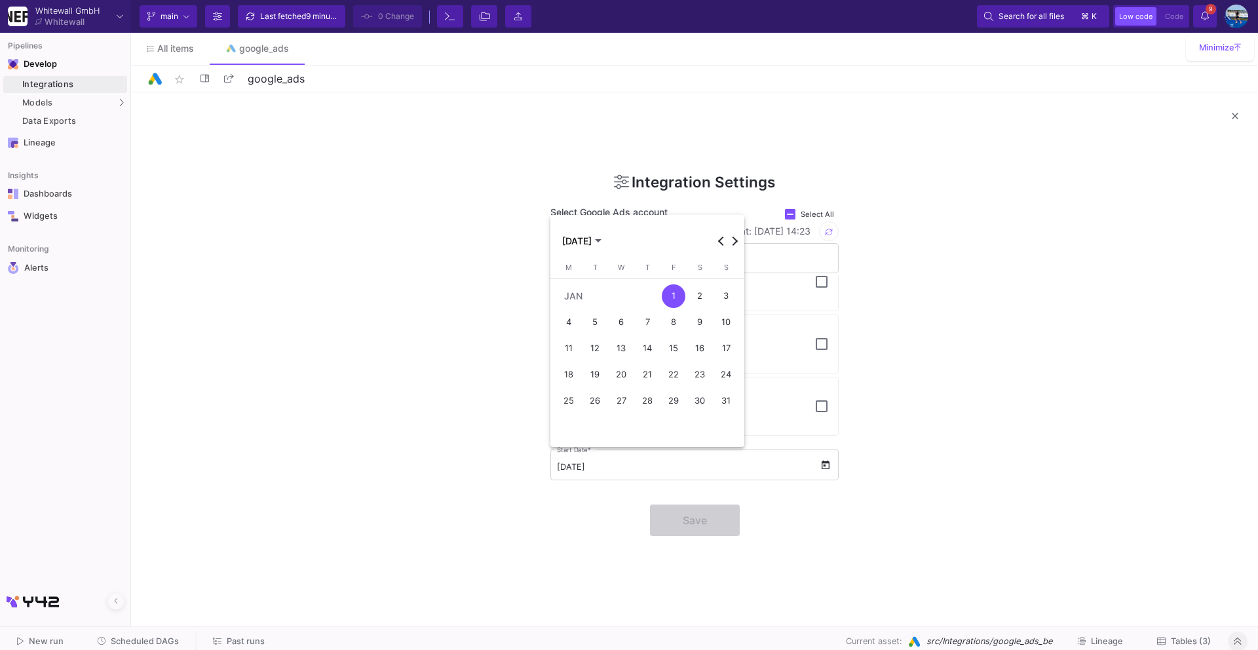
click at [676, 296] on div "1" at bounding box center [674, 296] width 24 height 24
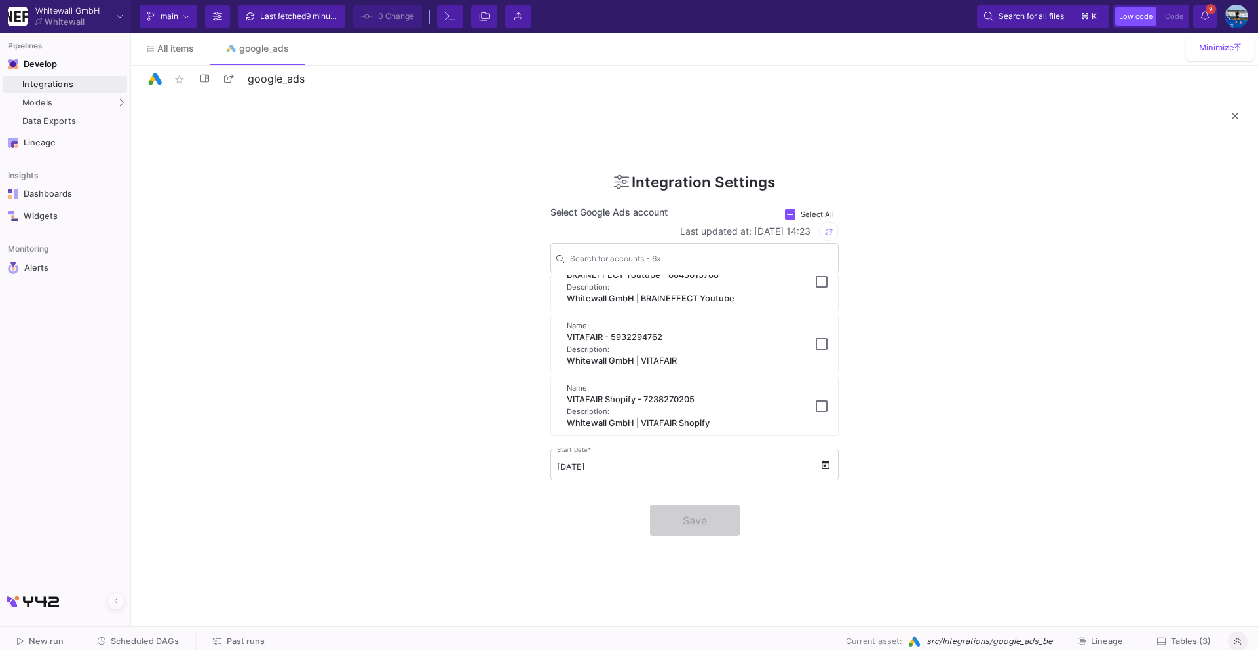
click at [713, 518] on div "Save" at bounding box center [694, 523] width 288 height 37
click at [711, 518] on div "Save" at bounding box center [694, 523] width 288 height 37
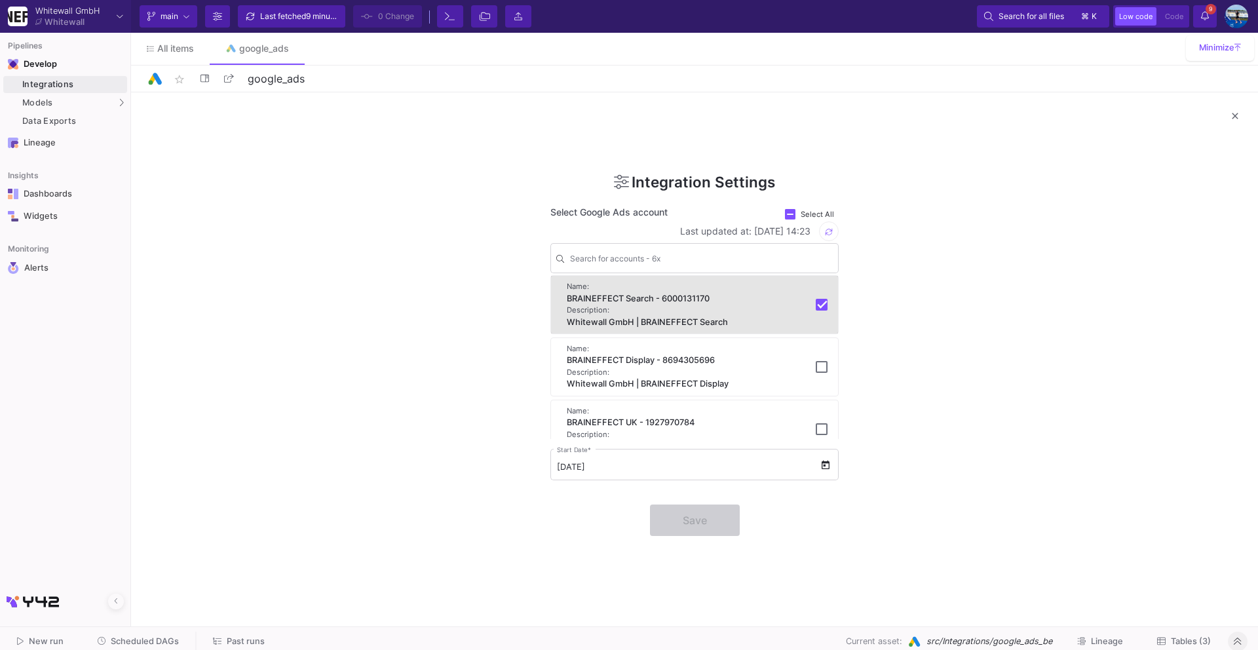
click at [816, 307] on mat-pseudo-checkbox at bounding box center [822, 305] width 12 height 12
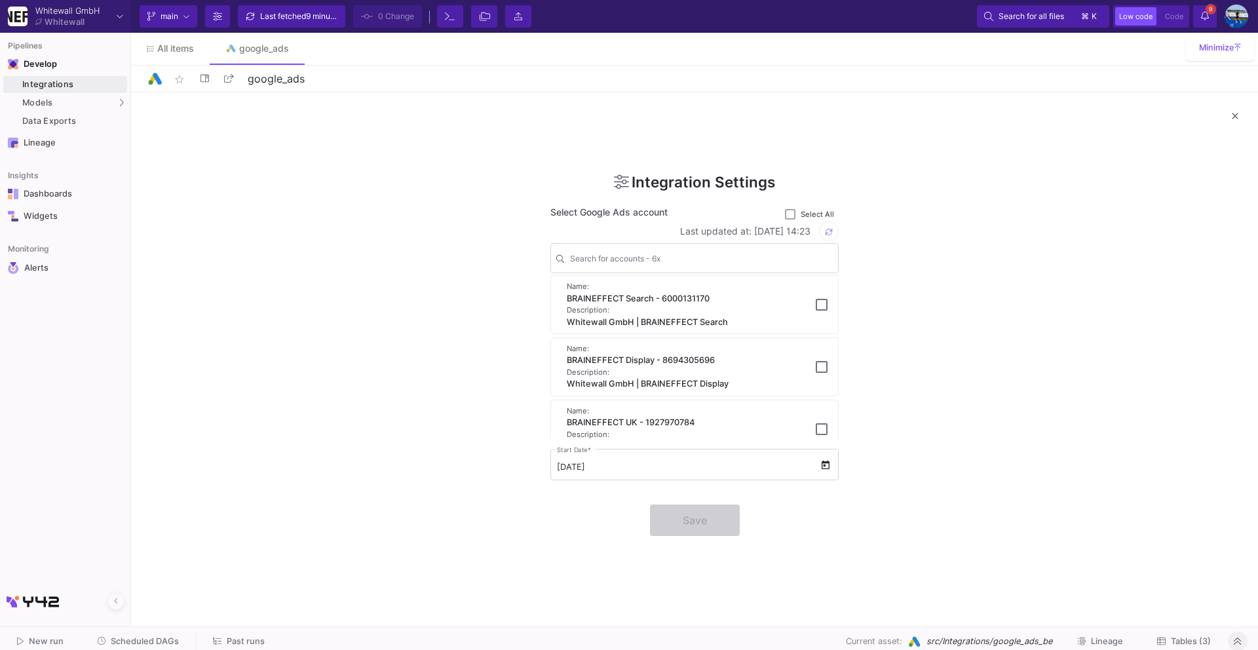
click at [816, 305] on mat-pseudo-checkbox at bounding box center [822, 305] width 12 height 12
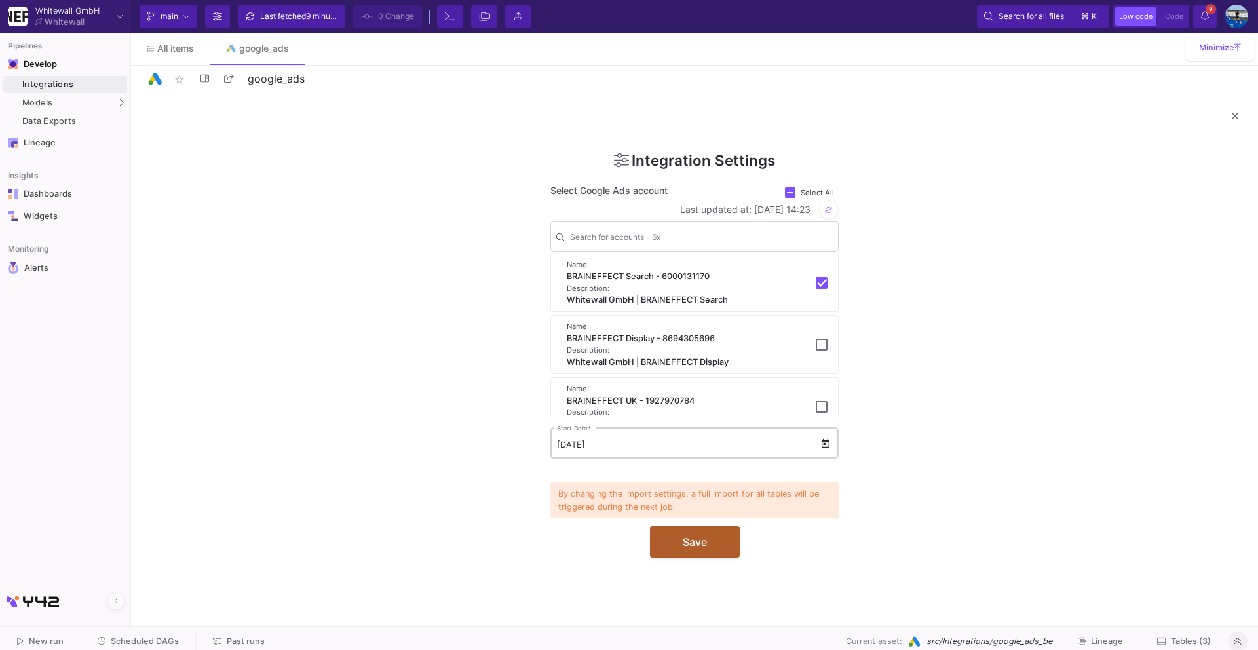
click at [775, 447] on input "01/01/2021" at bounding box center [688, 445] width 263 height 10
click at [714, 552] on button "Save" at bounding box center [695, 540] width 90 height 31
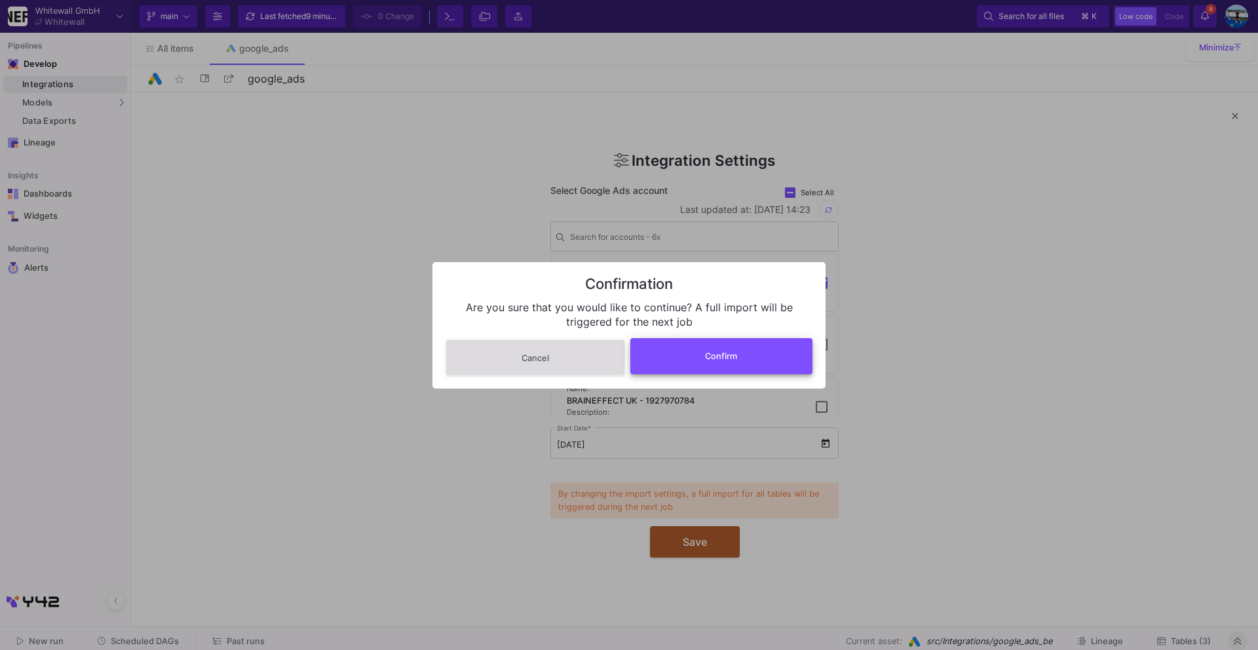
click at [723, 364] on button "Confirm" at bounding box center [721, 356] width 183 height 36
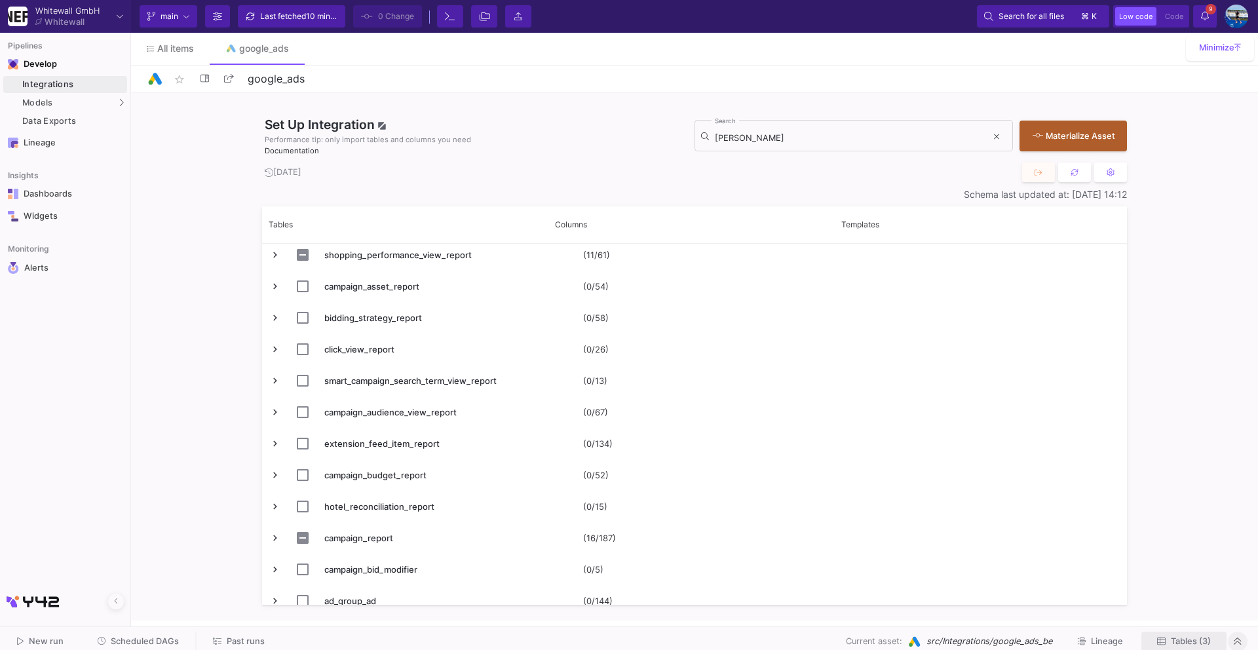
click at [1162, 637] on icon at bounding box center [1161, 641] width 9 height 9
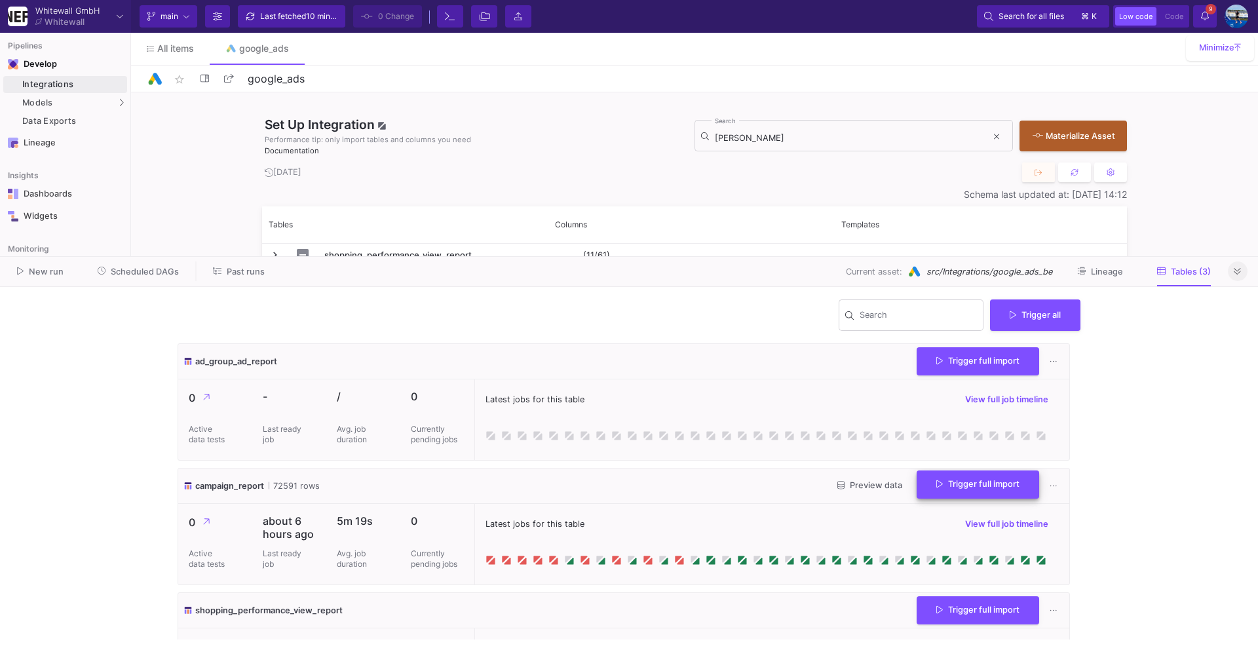
click at [1005, 496] on button "Trigger full import" at bounding box center [978, 484] width 123 height 28
click at [1036, 170] on icon at bounding box center [1038, 173] width 7 height 7
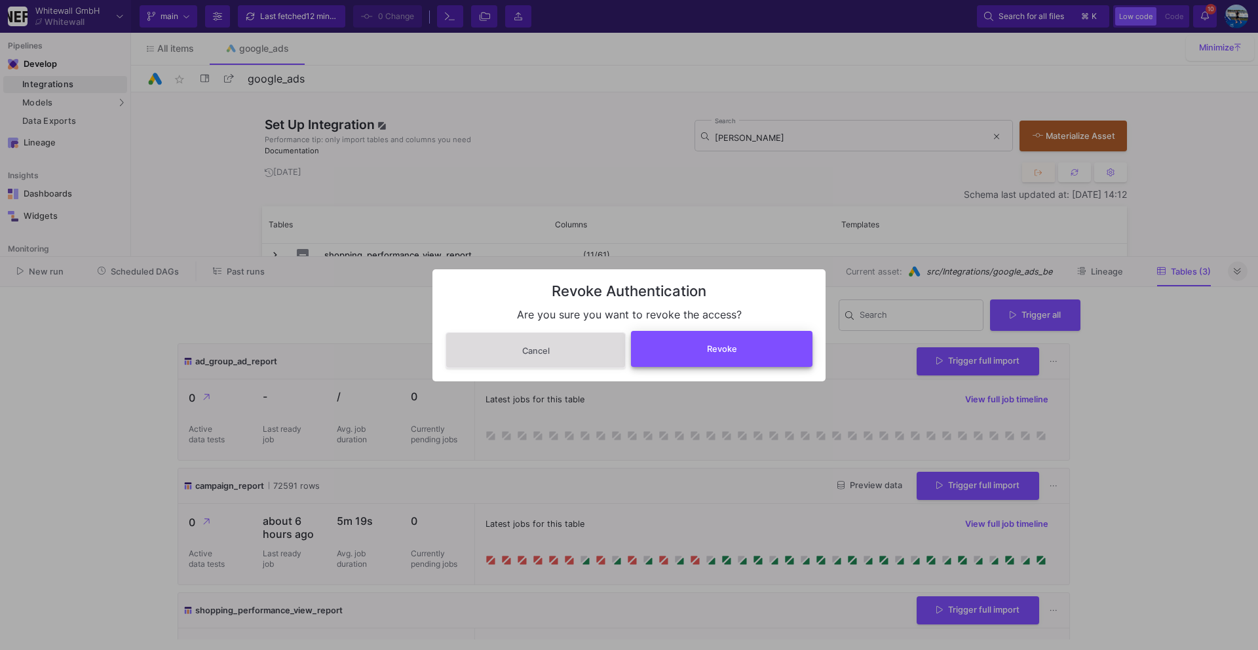
click at [769, 345] on button "Revoke" at bounding box center [722, 349] width 182 height 36
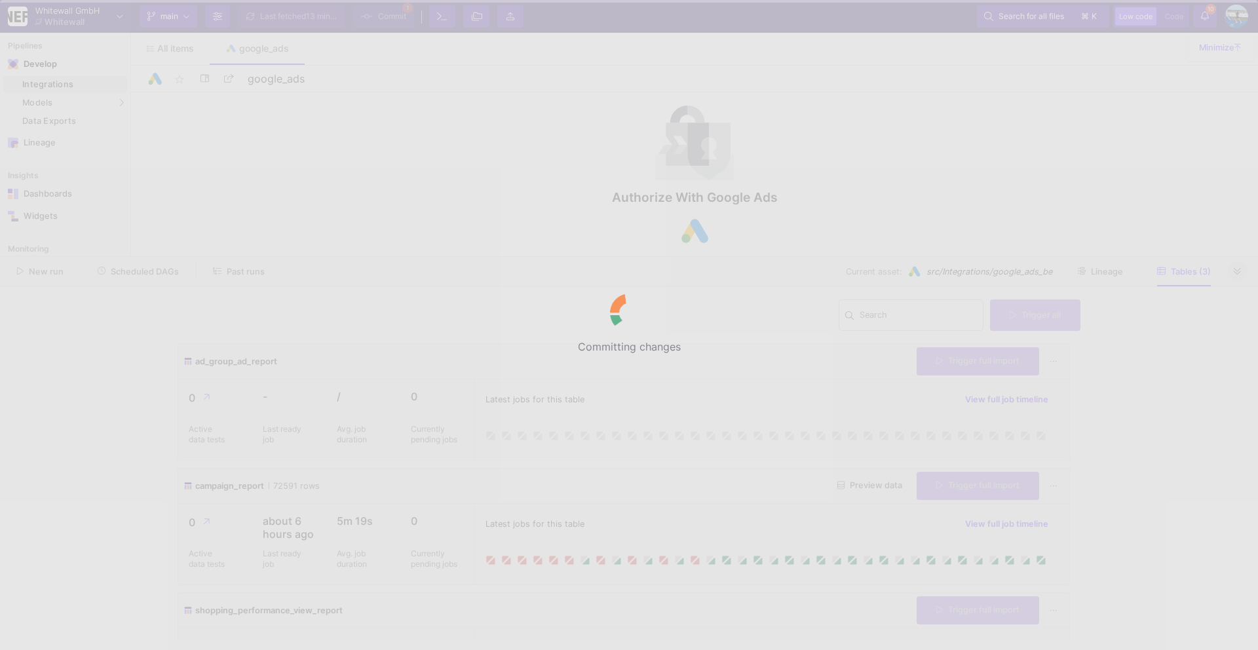
click at [1235, 274] on div "Committing changes" at bounding box center [629, 325] width 1258 height 650
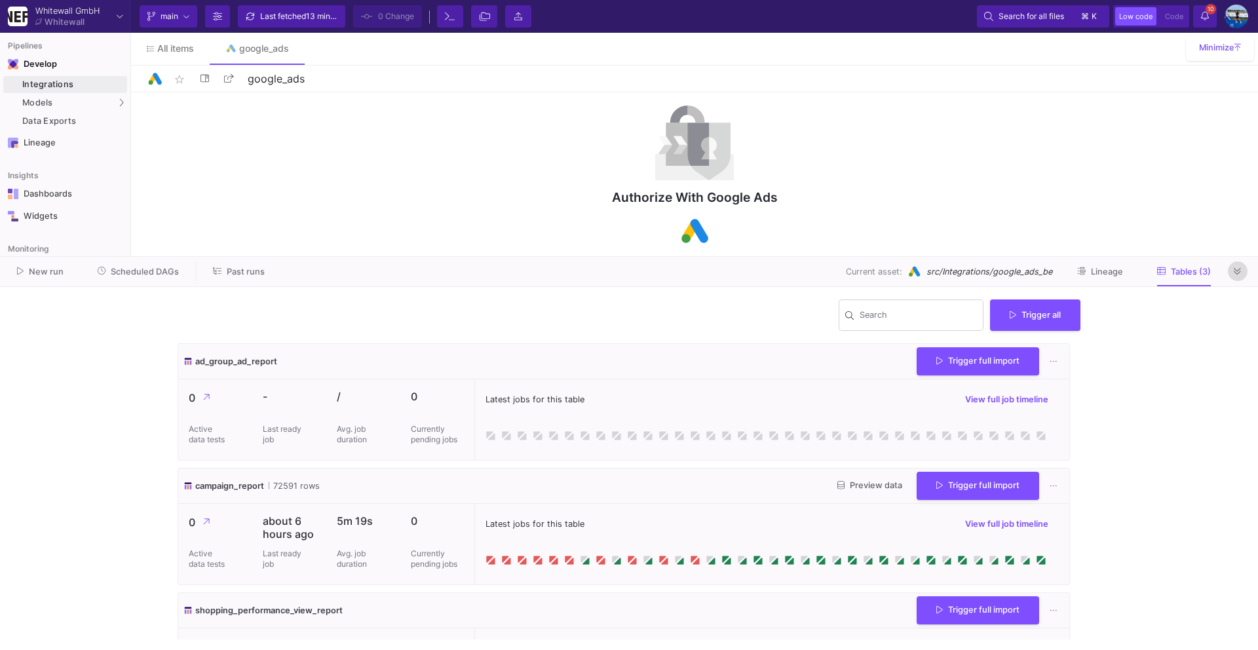
click at [1236, 271] on icon at bounding box center [1237, 271] width 7 height 9
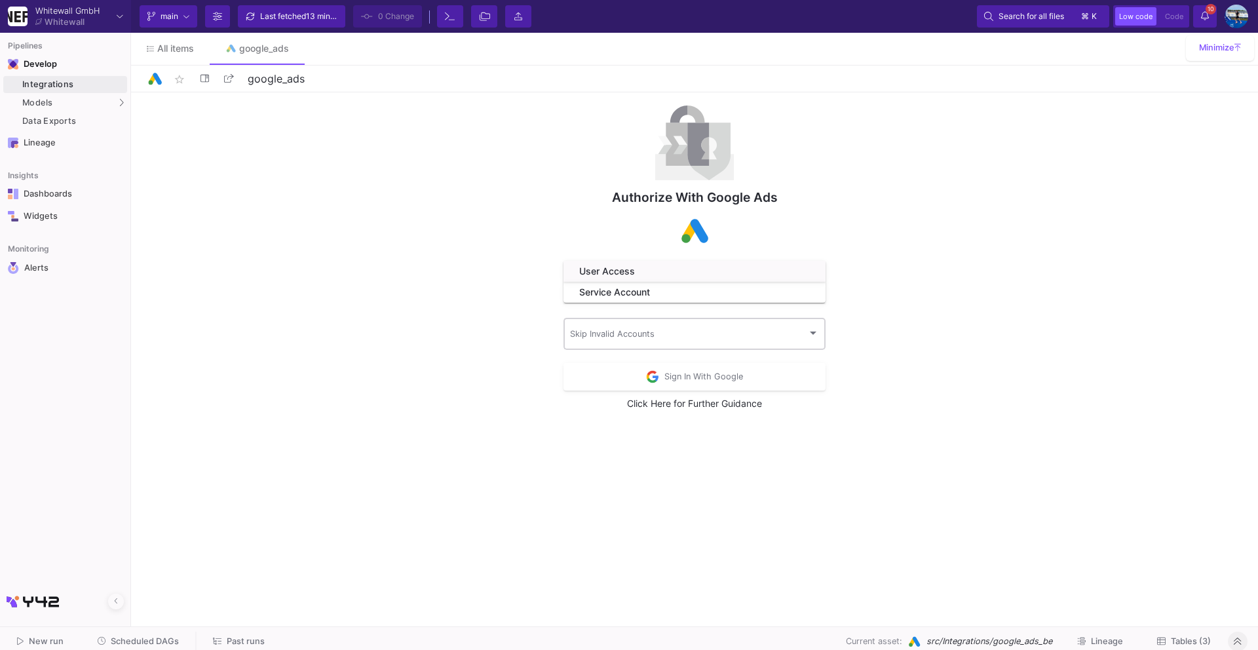
click at [740, 331] on span at bounding box center [689, 336] width 238 height 10
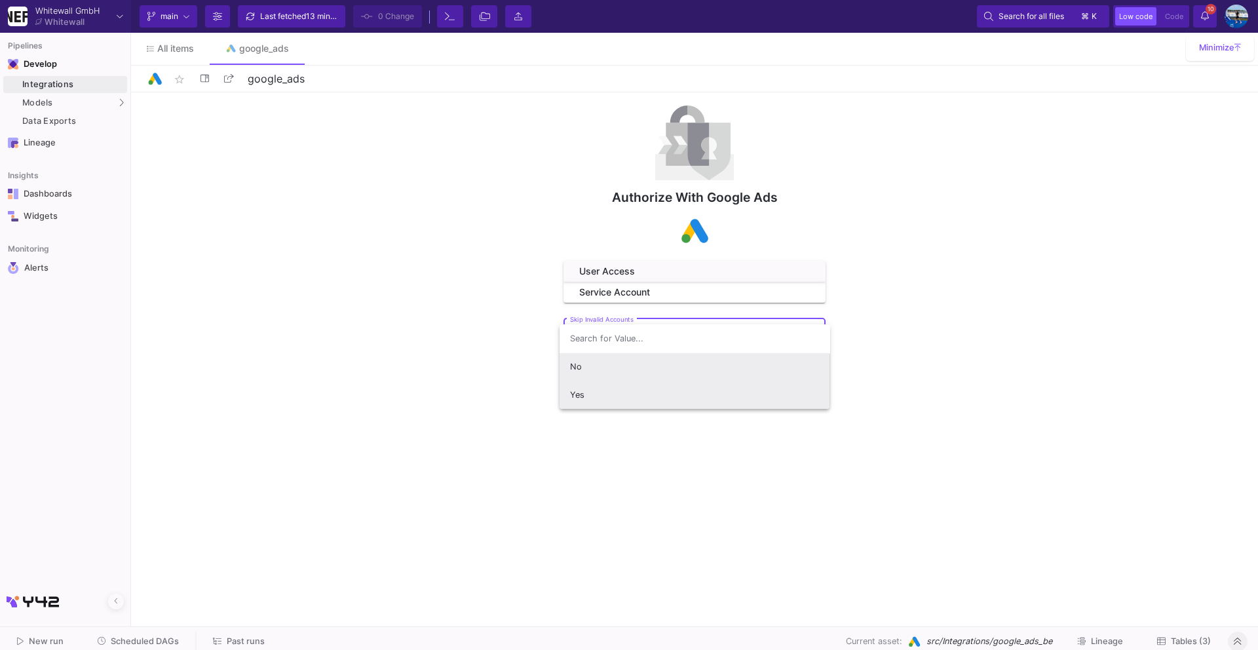
click at [737, 388] on span "Yes" at bounding box center [695, 395] width 250 height 28
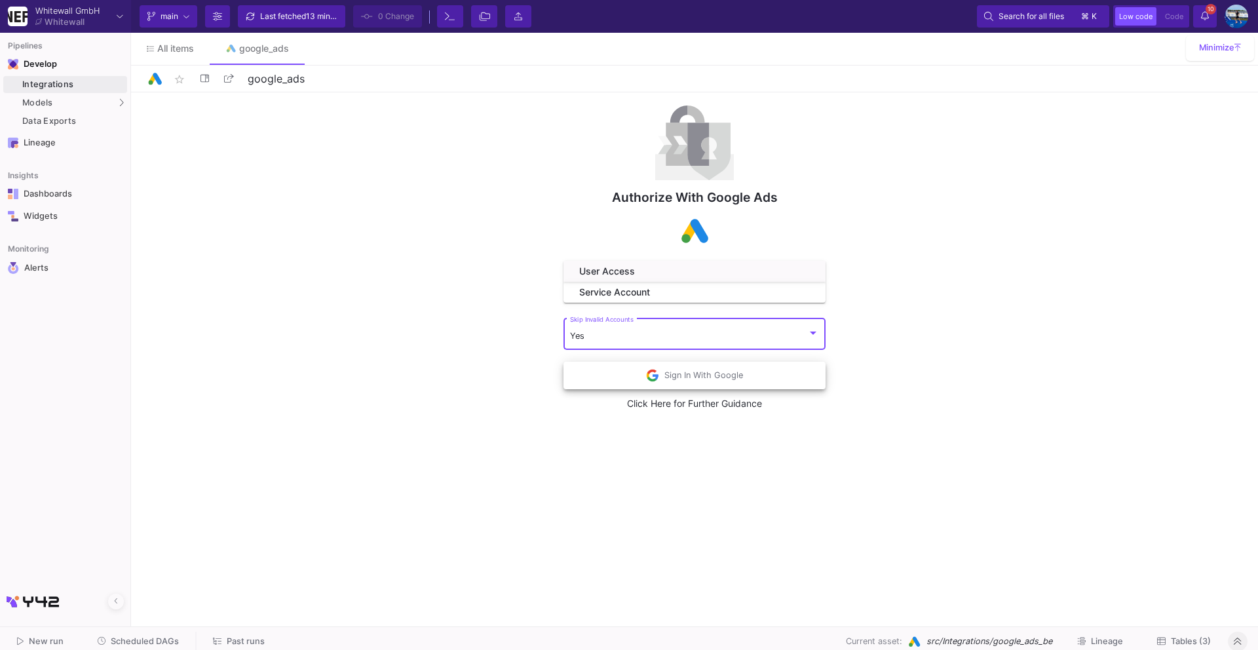
click at [742, 380] on button "Sign In With Google" at bounding box center [695, 376] width 262 height 28
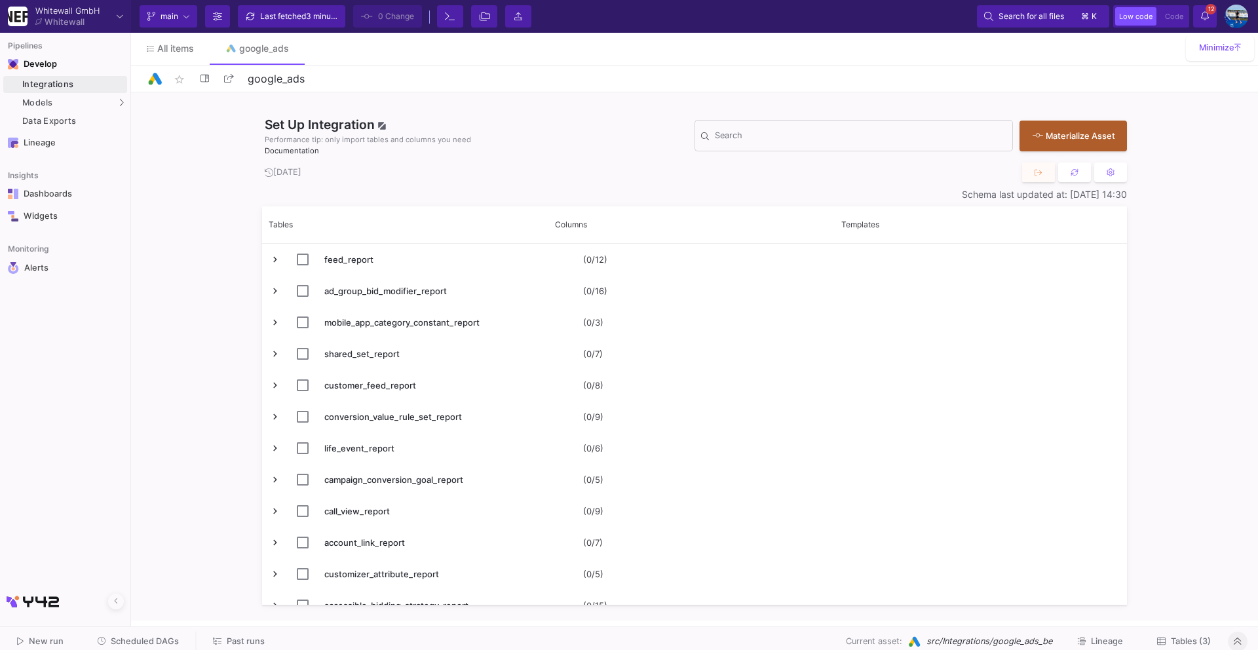
click at [1191, 641] on span "Tables (3)" at bounding box center [1191, 641] width 40 height 10
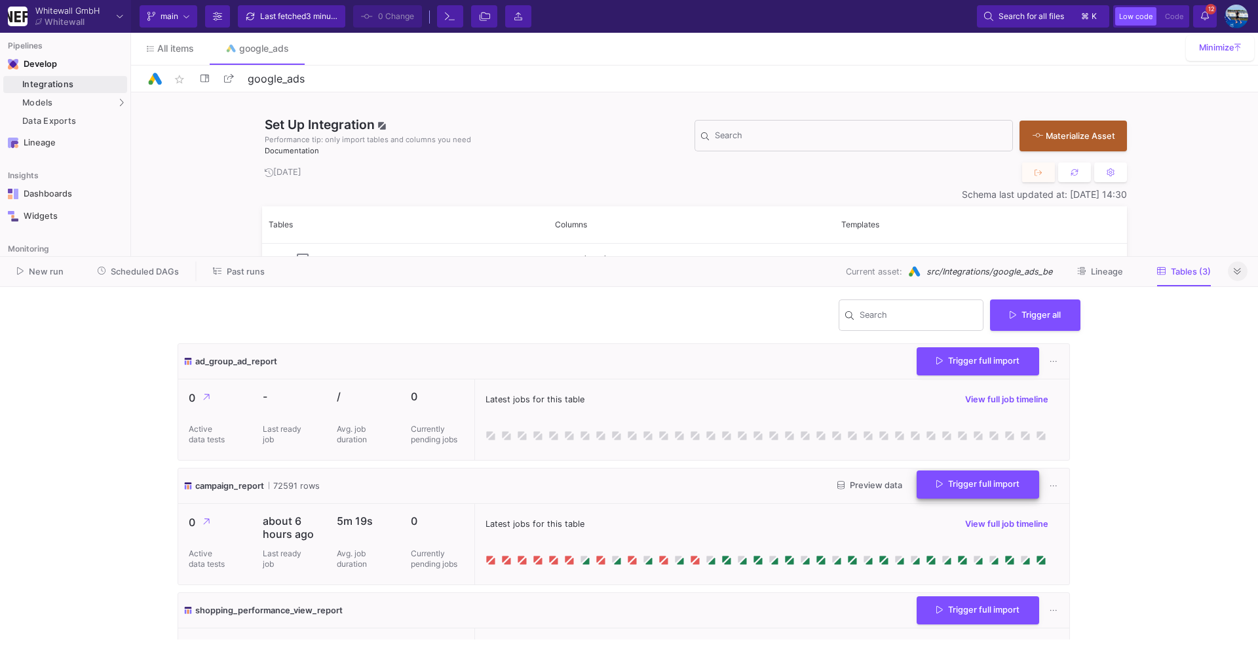
click at [1012, 484] on span "Trigger full import" at bounding box center [977, 484] width 83 height 10
click at [1234, 271] on icon at bounding box center [1237, 271] width 7 height 9
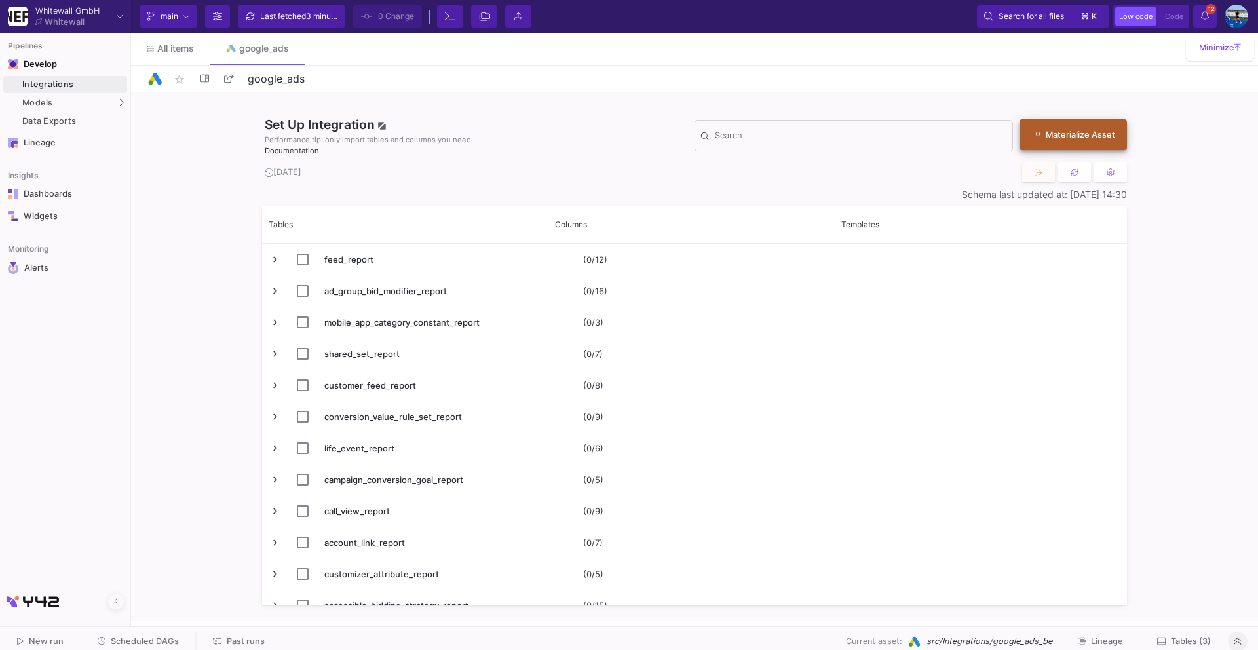
click at [1097, 127] on button "Materialize Asset" at bounding box center [1073, 134] width 107 height 31
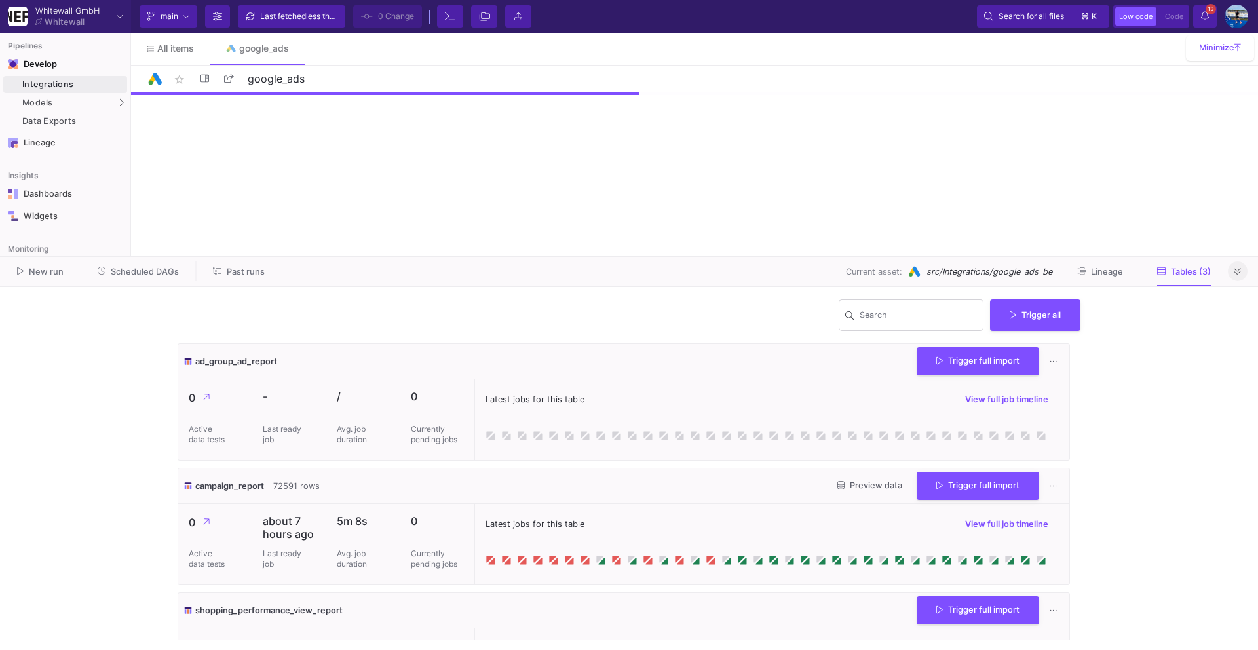
click at [1244, 268] on button at bounding box center [1238, 271] width 20 height 20
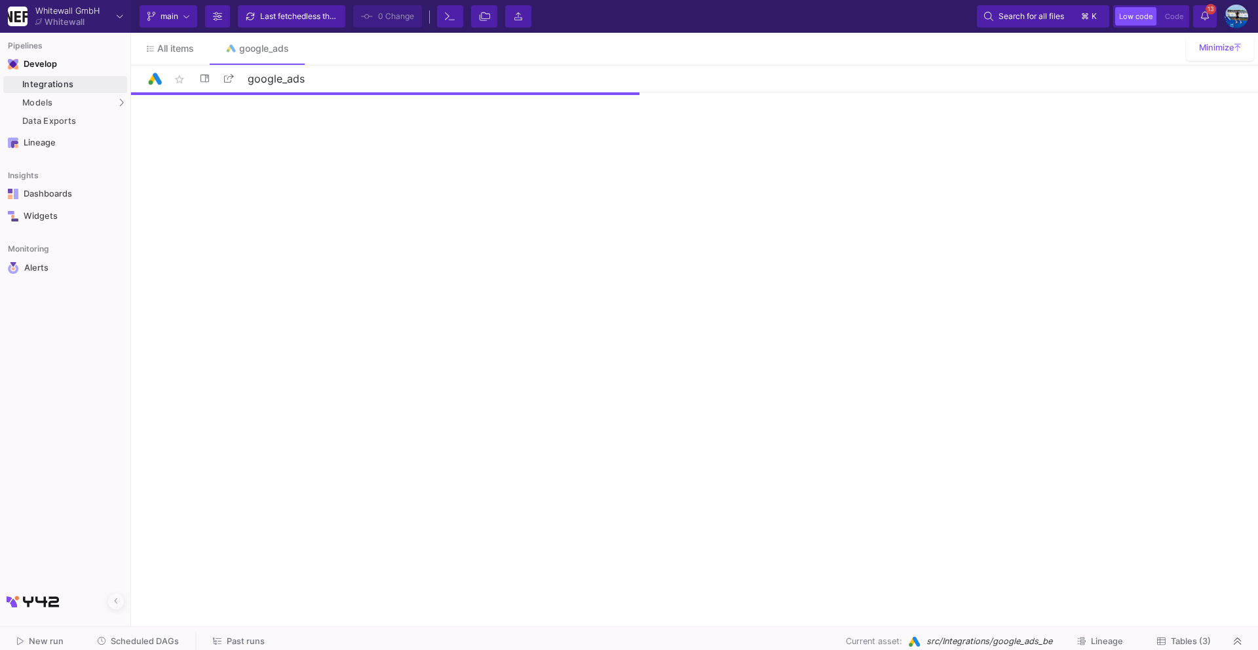
click at [1180, 649] on button "Tables (3)" at bounding box center [1183, 642] width 85 height 20
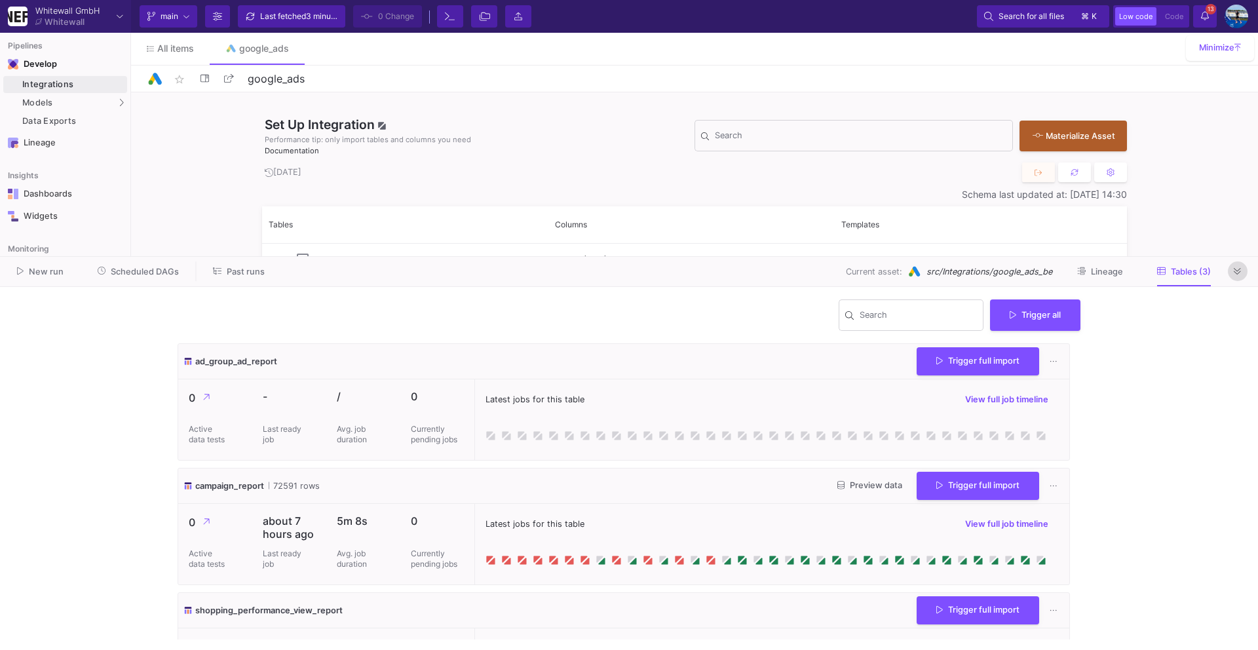
click at [1234, 266] on span at bounding box center [1237, 271] width 7 height 10
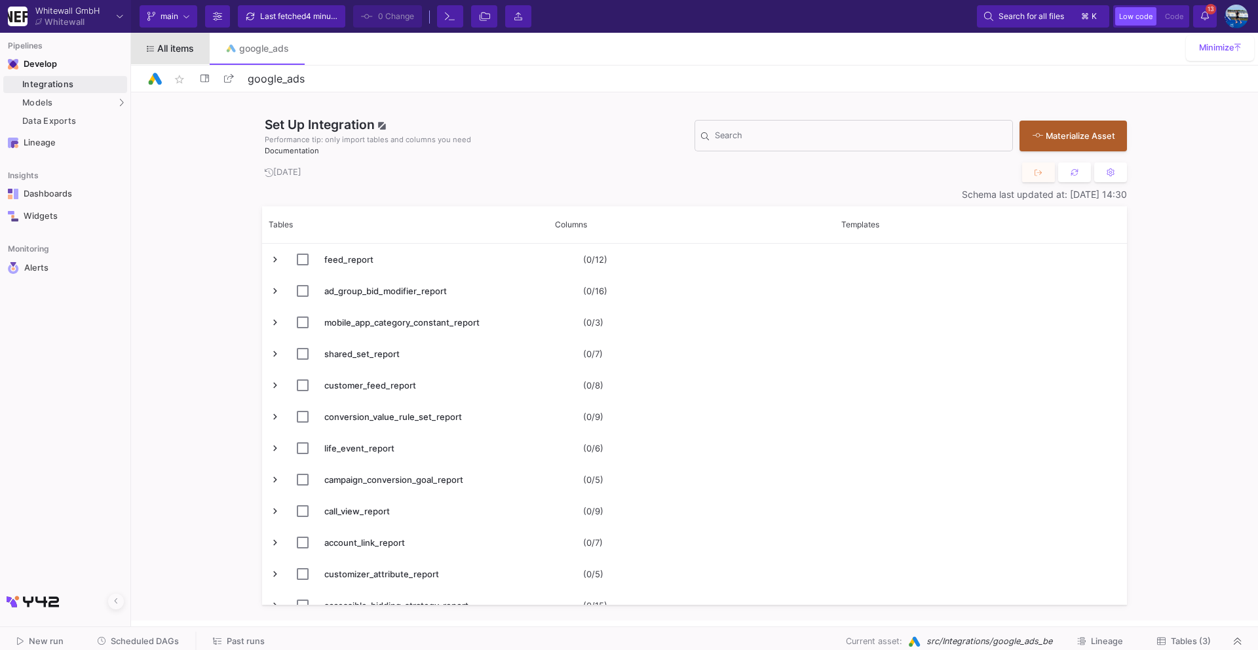
click at [168, 62] on link "All items" at bounding box center [170, 48] width 79 height 31
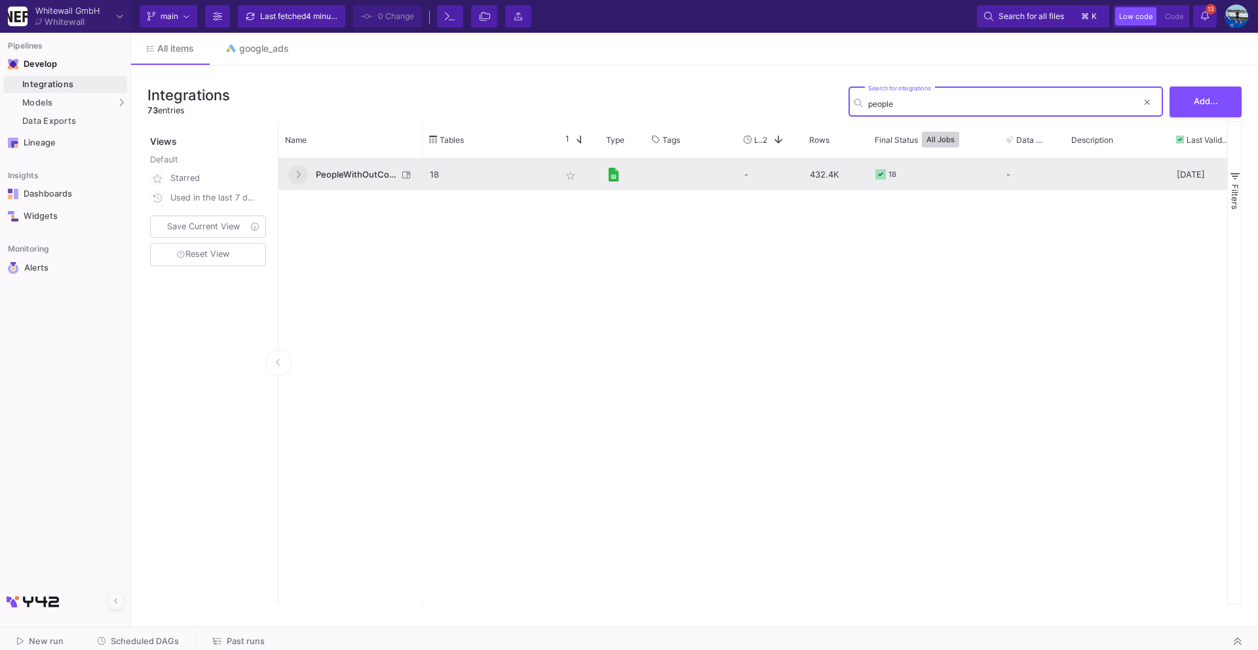
type input "people"
click at [296, 175] on icon at bounding box center [298, 174] width 5 height 9
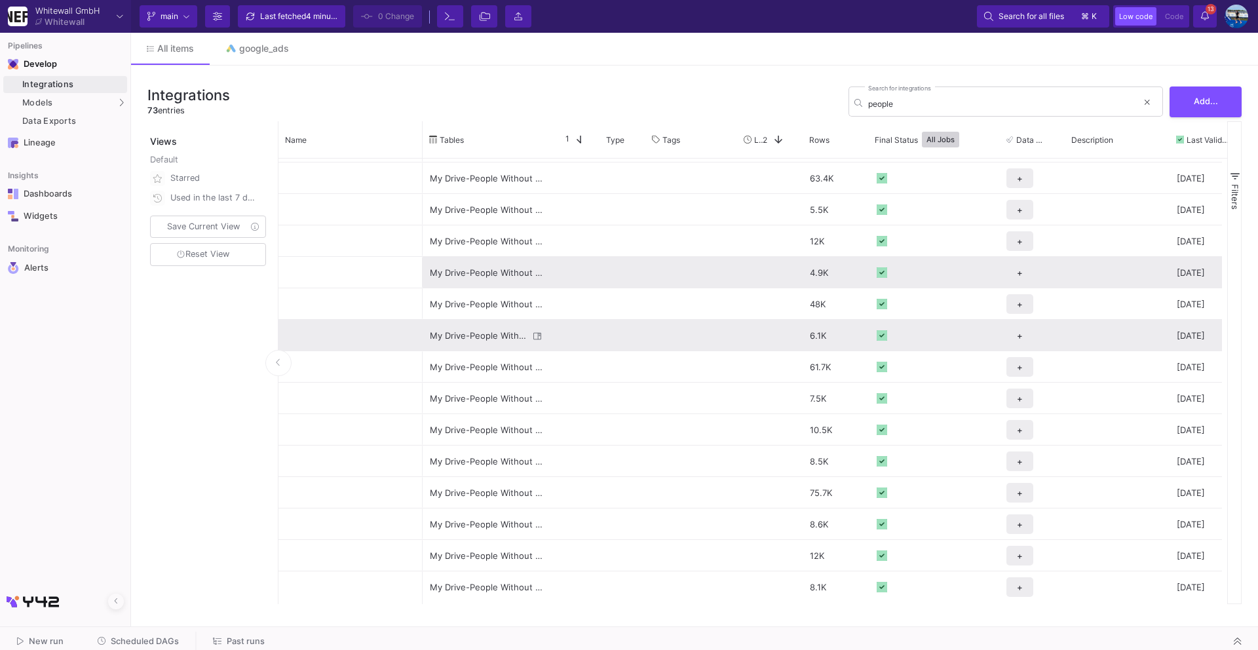
scroll to position [55, 0]
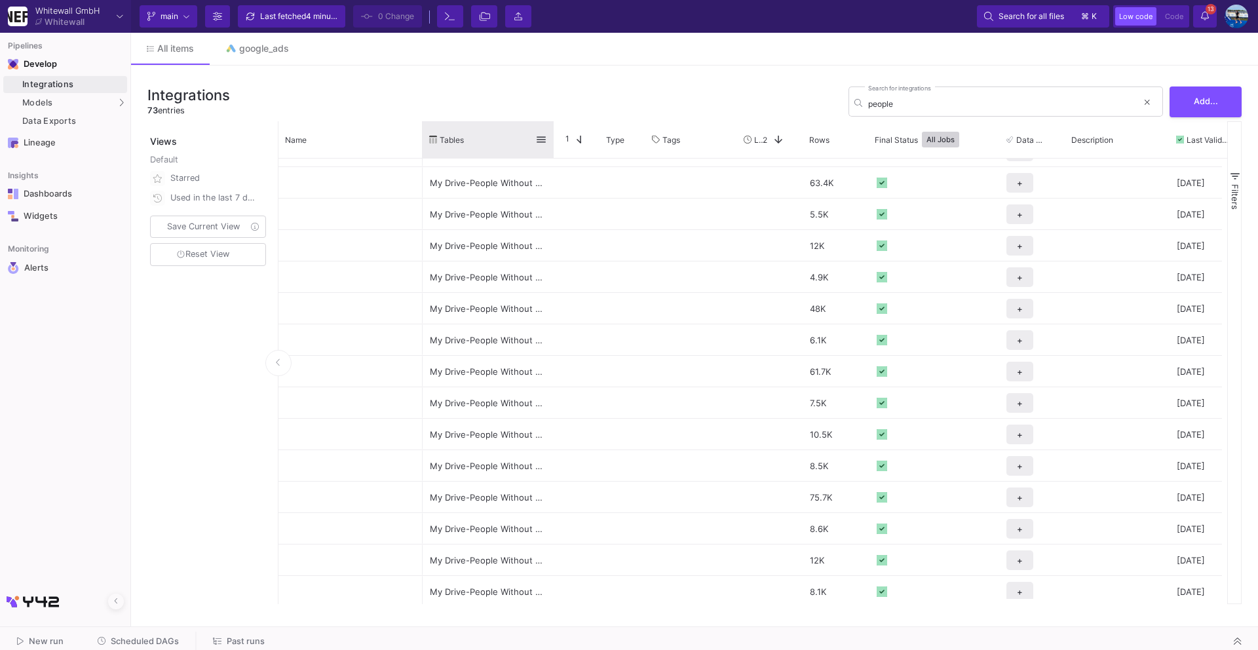
click at [550, 136] on div "Tables" at bounding box center [488, 139] width 131 height 37
click at [550, 135] on div "Tables" at bounding box center [488, 139] width 131 height 37
click at [554, 136] on div "Star 1" at bounding box center [577, 139] width 46 height 37
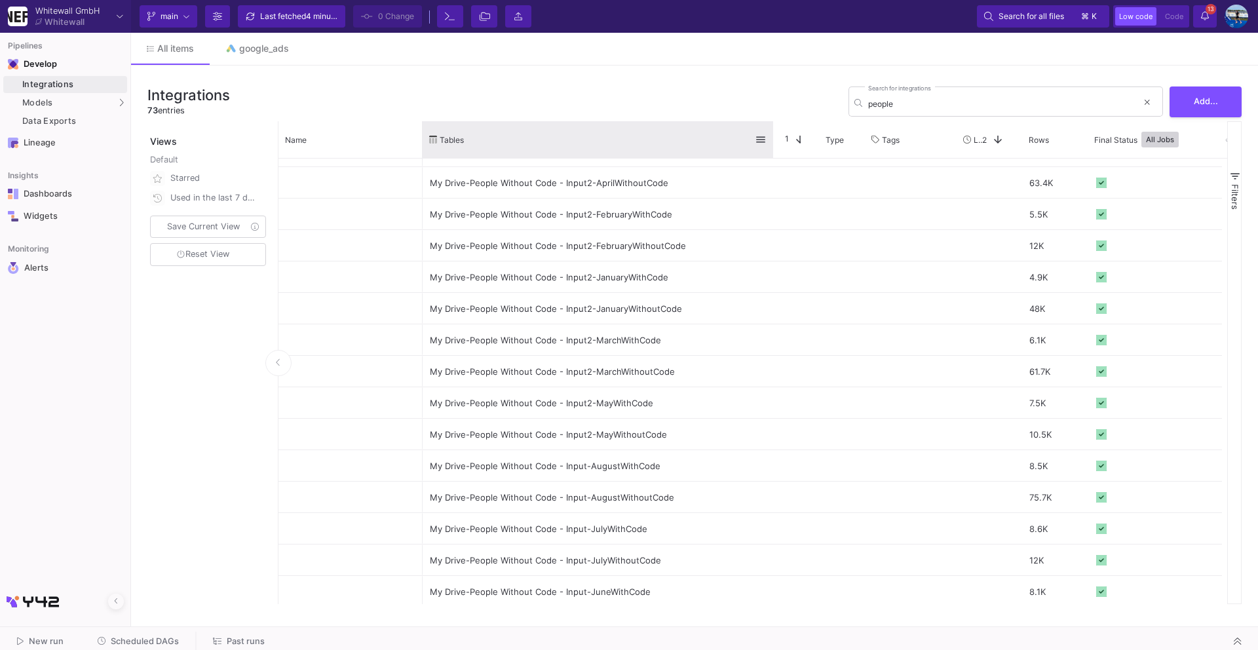
drag, startPoint x: 552, startPoint y: 136, endPoint x: 772, endPoint y: 133, distance: 219.5
click at [772, 133] on div at bounding box center [773, 139] width 5 height 37
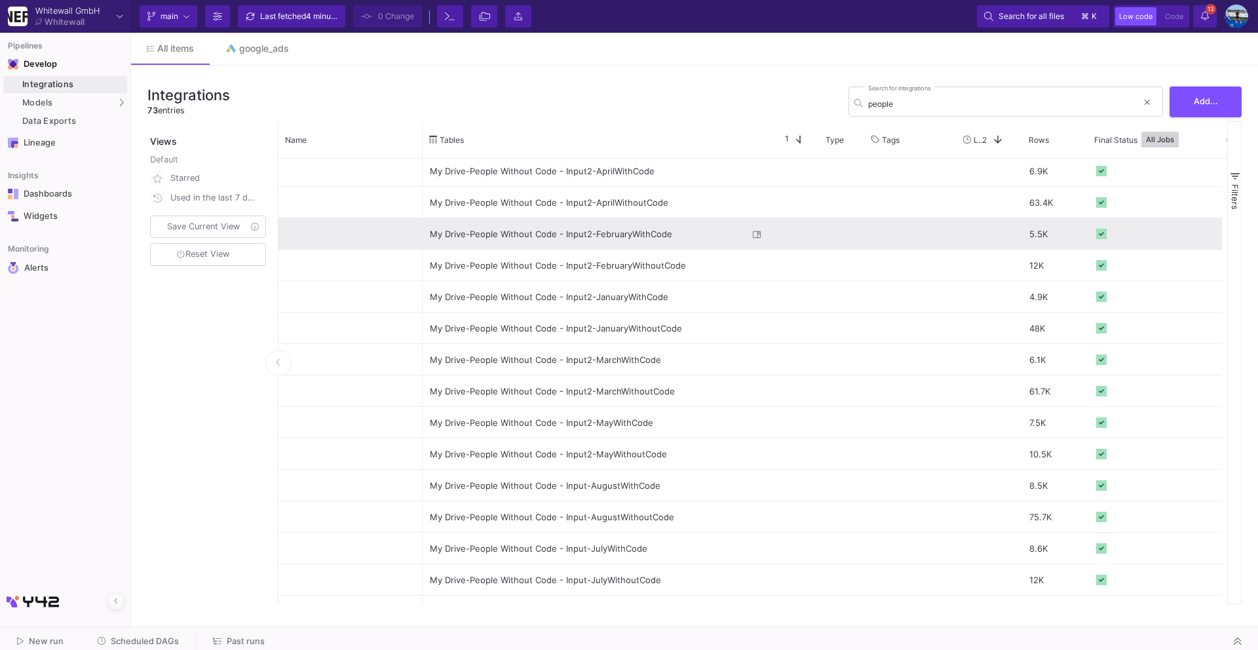
scroll to position [0, 0]
